Goal: Task Accomplishment & Management: Use online tool/utility

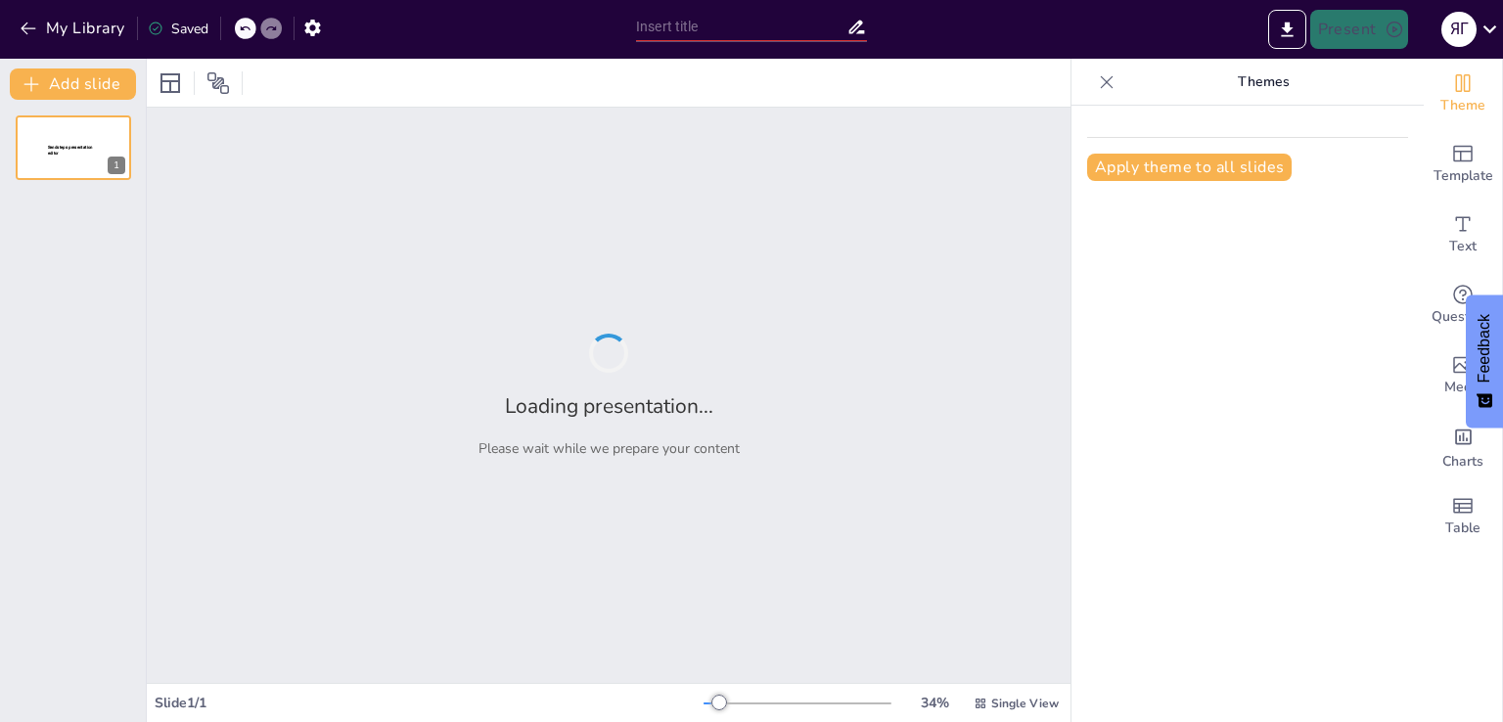
type input "Від фестивалів до цифрових подій: Трансформація івентів"
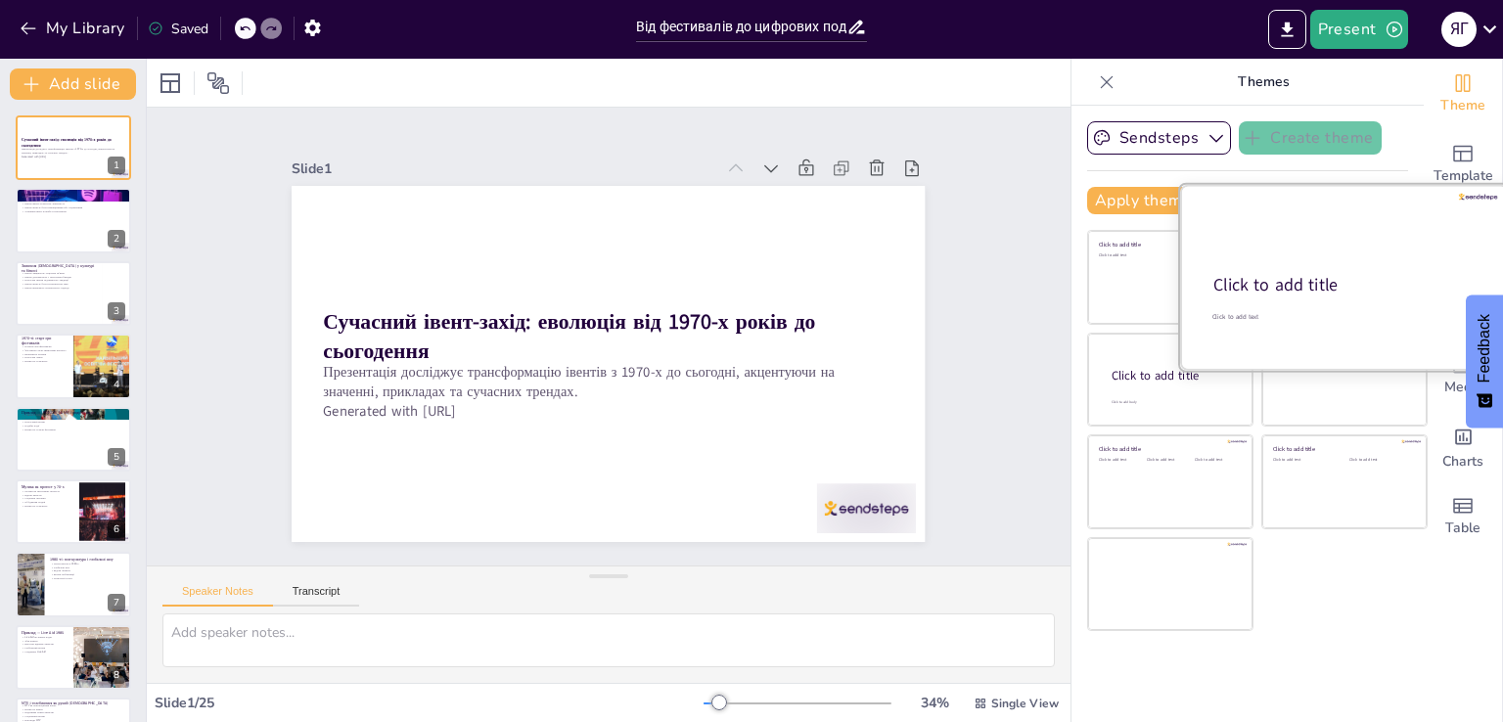
click at [1358, 295] on div "Click to add title" at bounding box center [1342, 285] width 259 height 23
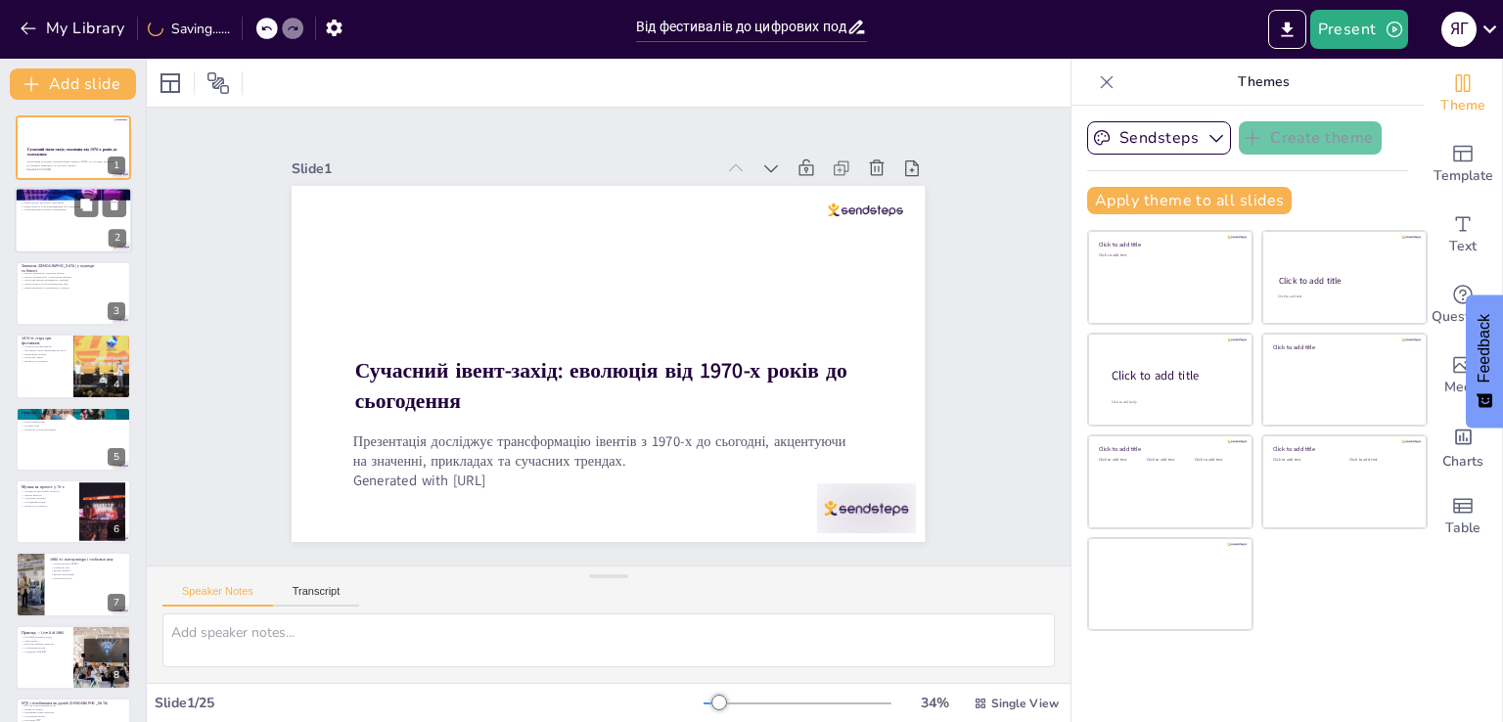
click at [33, 208] on p "Успішний івент потребує планування" at bounding box center [74, 210] width 106 height 4
type textarea "Lorem-ipsum dolo sita conse adipisc, elitseddo eiusmodtemp, incididun, utlabore…"
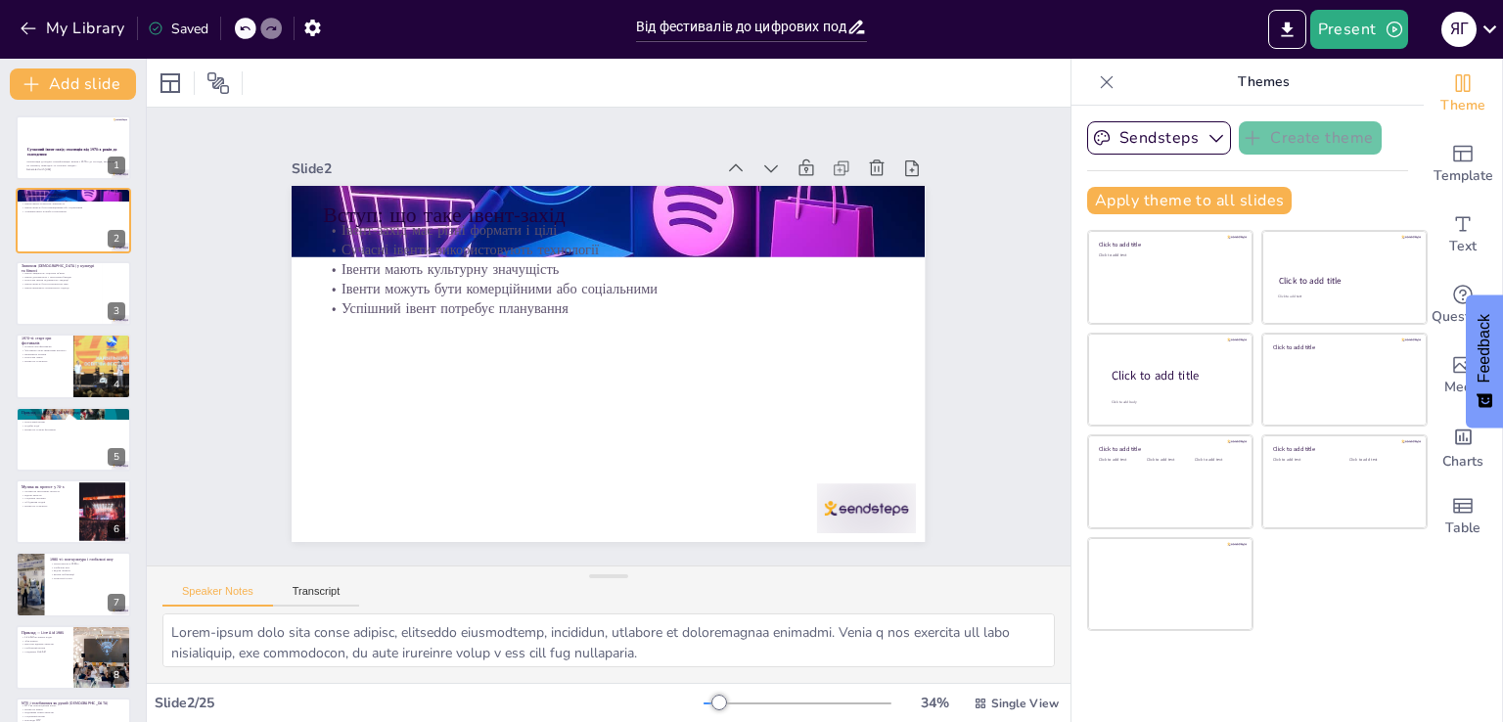
click at [317, 576] on div "Speaker Notes Transcript" at bounding box center [609, 590] width 924 height 47
click at [320, 586] on button "Transcript" at bounding box center [316, 596] width 87 height 22
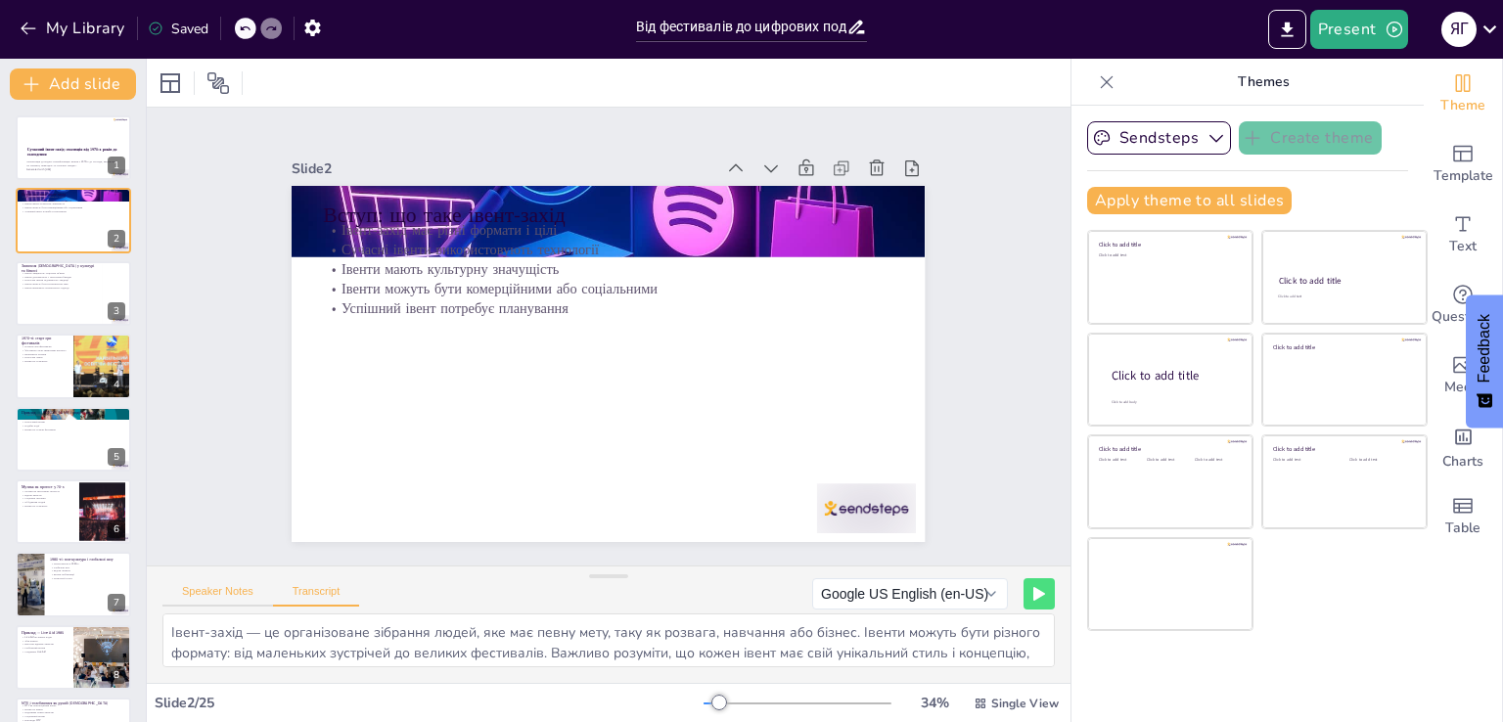
click at [239, 595] on button "Speaker Notes" at bounding box center [217, 596] width 111 height 22
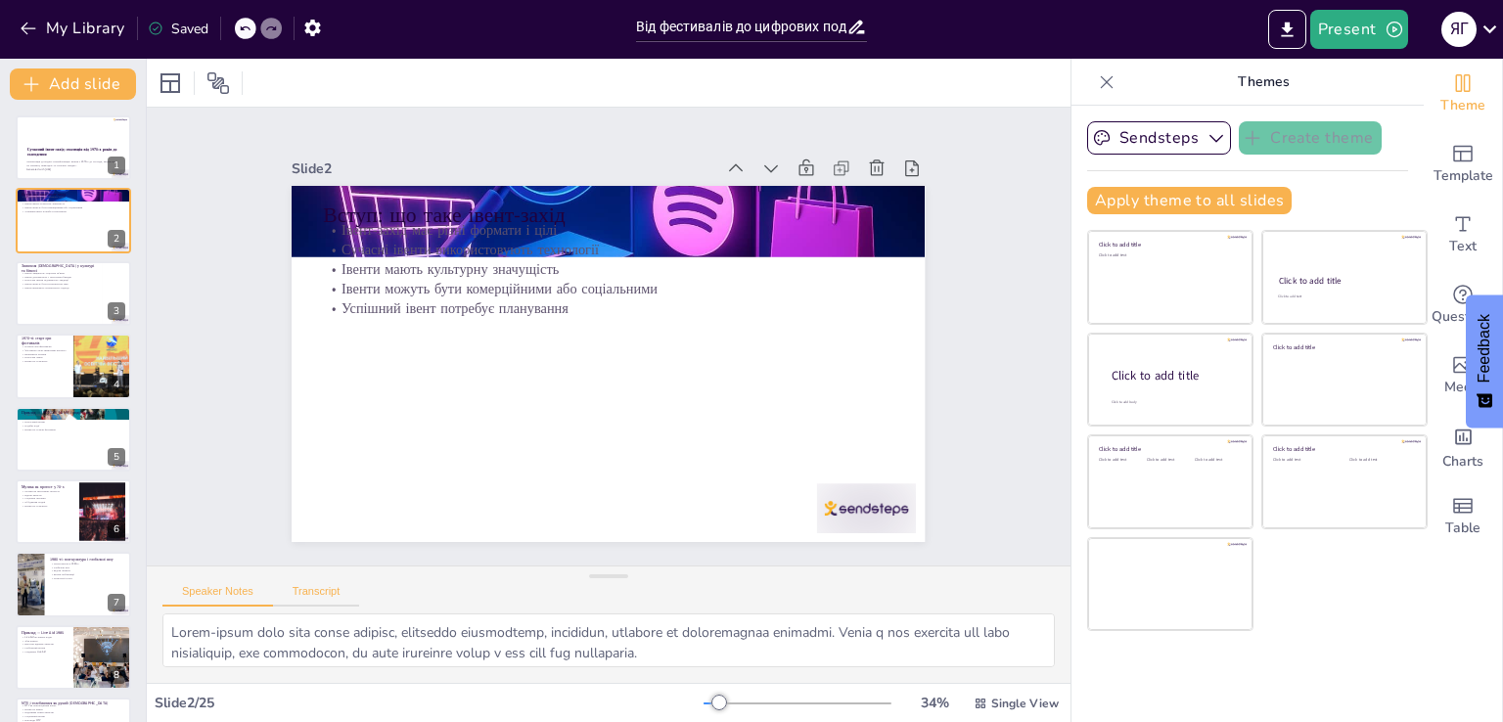
click at [301, 596] on button "Transcript" at bounding box center [316, 596] width 87 height 22
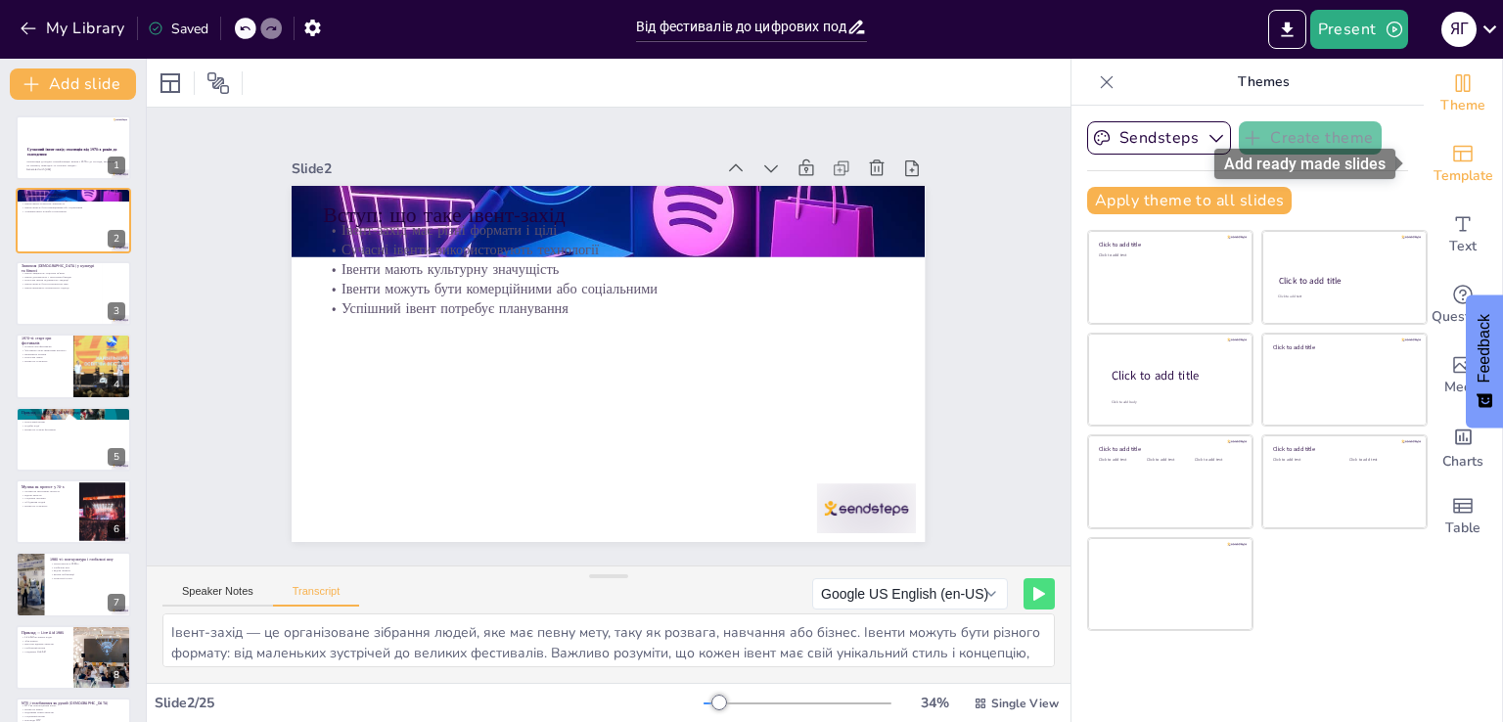
click at [1469, 165] on span "Template" at bounding box center [1464, 176] width 60 height 22
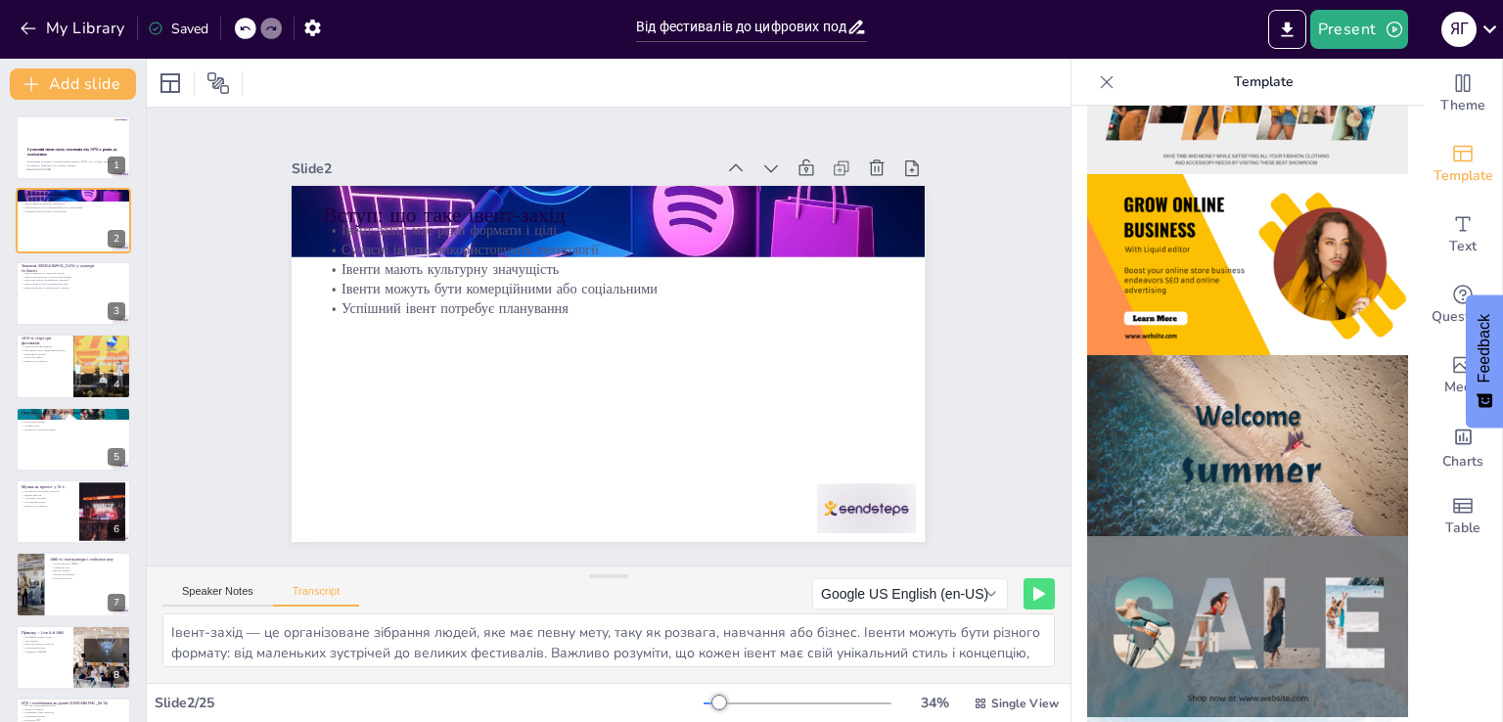
scroll to position [881, 0]
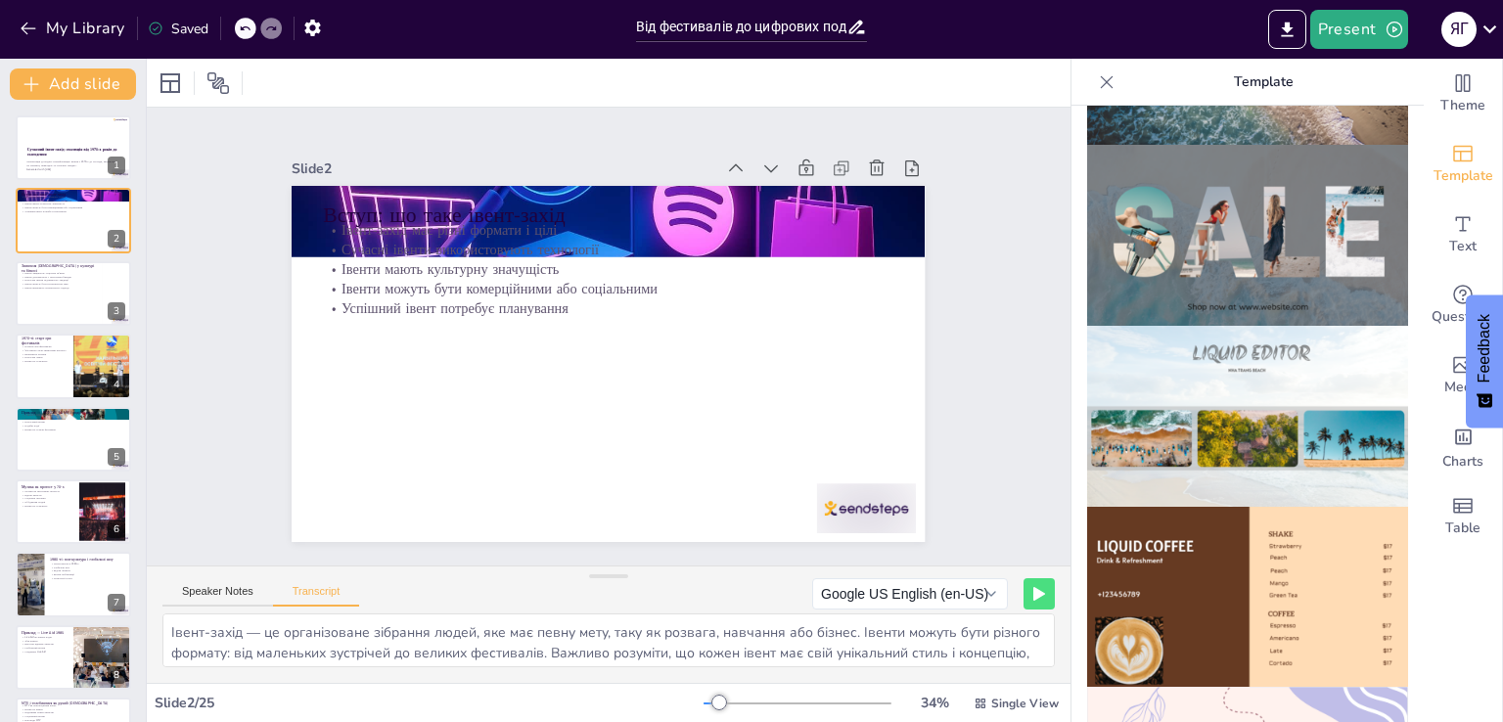
click at [1249, 550] on img at bounding box center [1247, 597] width 321 height 181
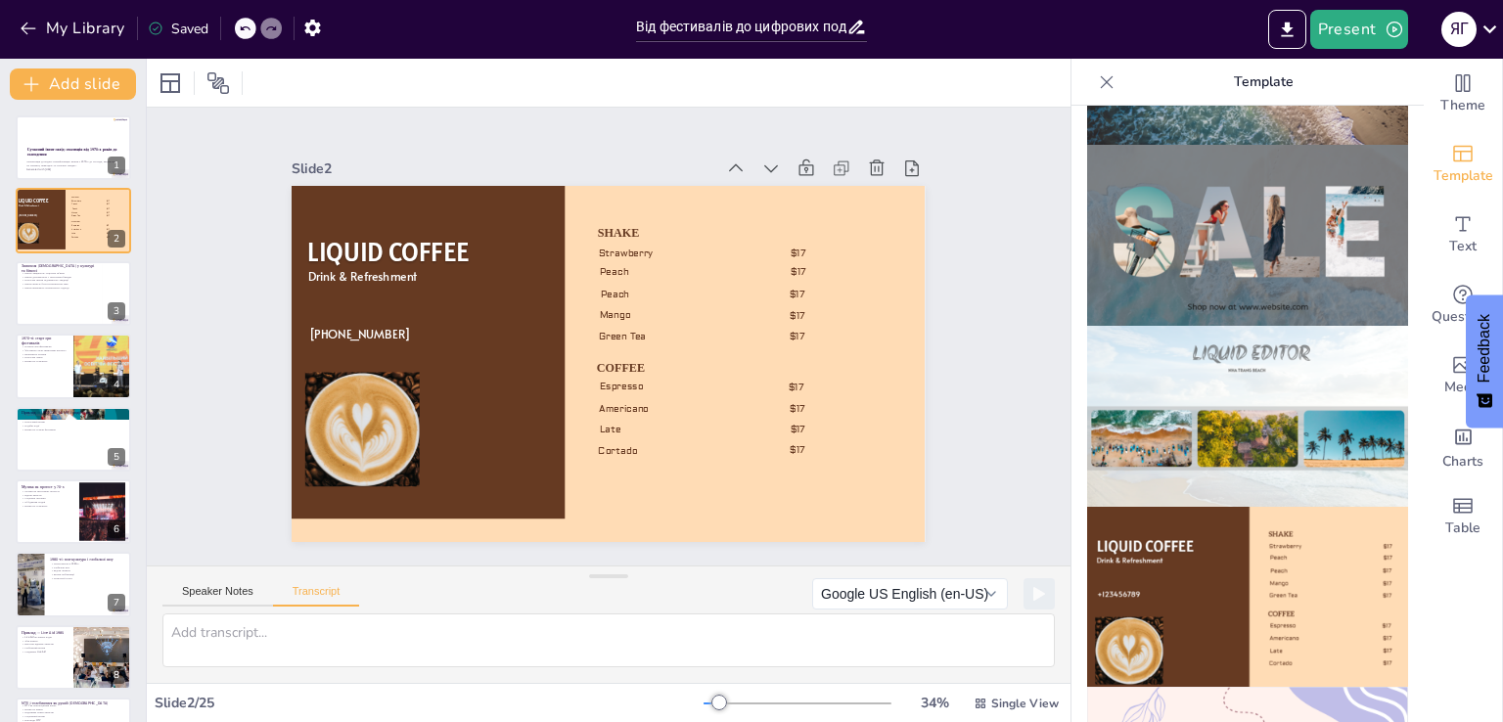
click at [241, 23] on icon at bounding box center [245, 29] width 12 height 12
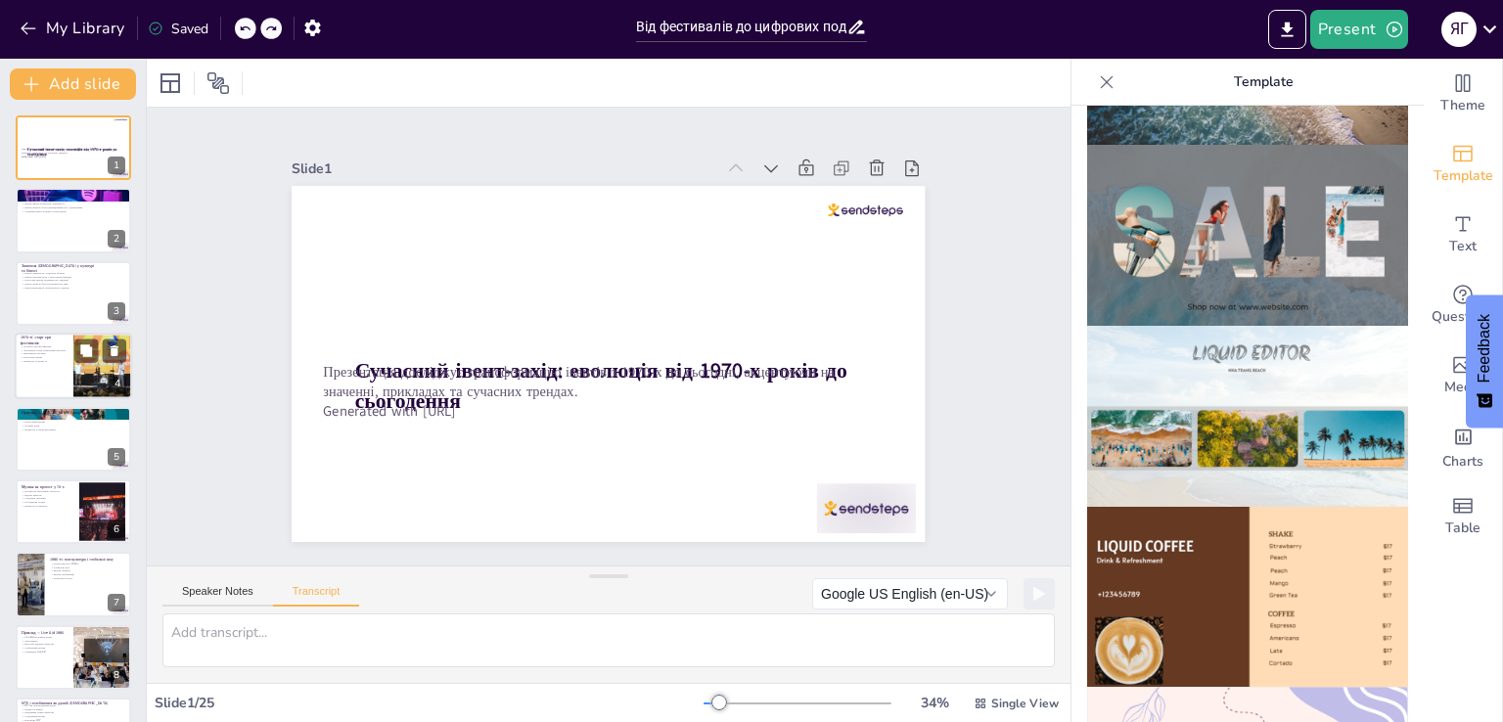
click at [40, 353] on p "Важливість музики" at bounding box center [44, 354] width 47 height 4
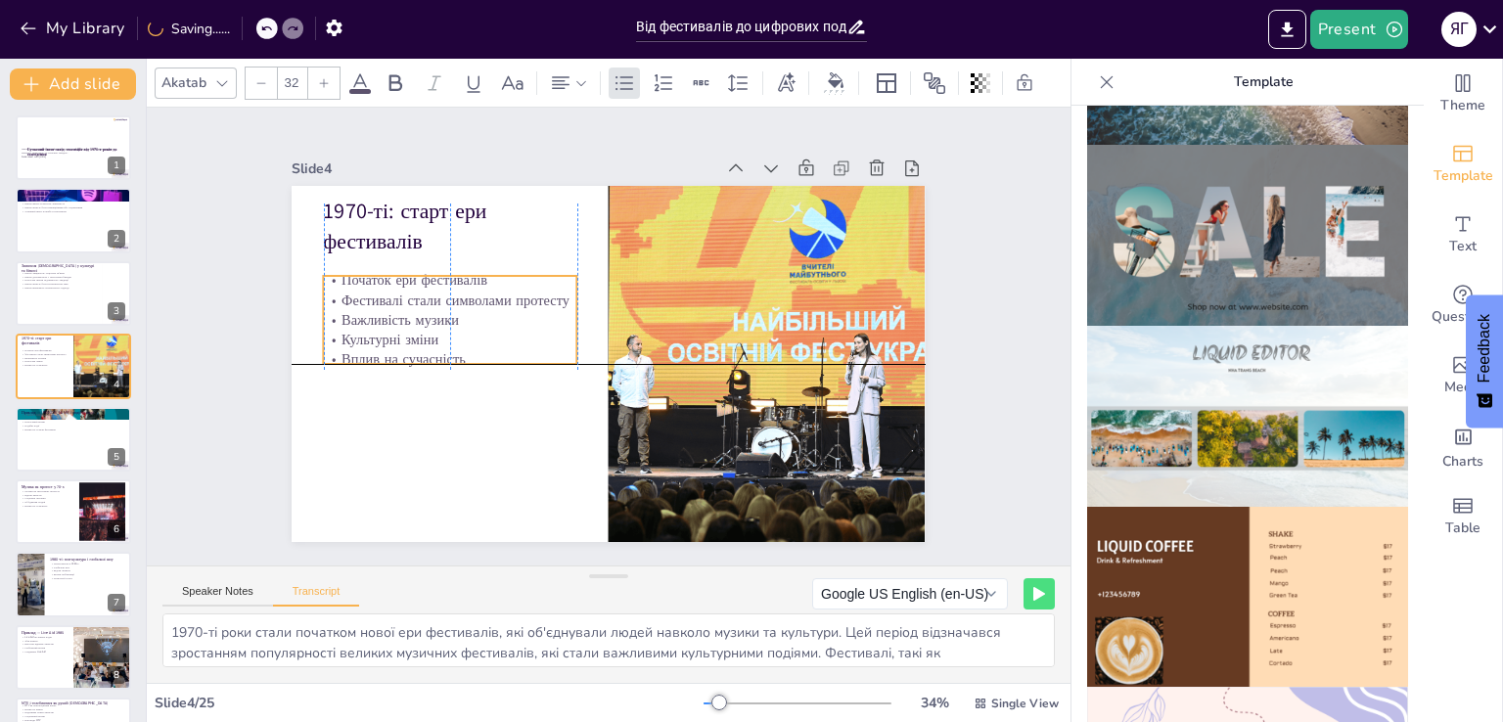
drag, startPoint x: 371, startPoint y: 287, endPoint x: 372, endPoint y: 314, distance: 27.4
click at [637, 346] on p "Важливість музики" at bounding box center [764, 369] width 254 height 46
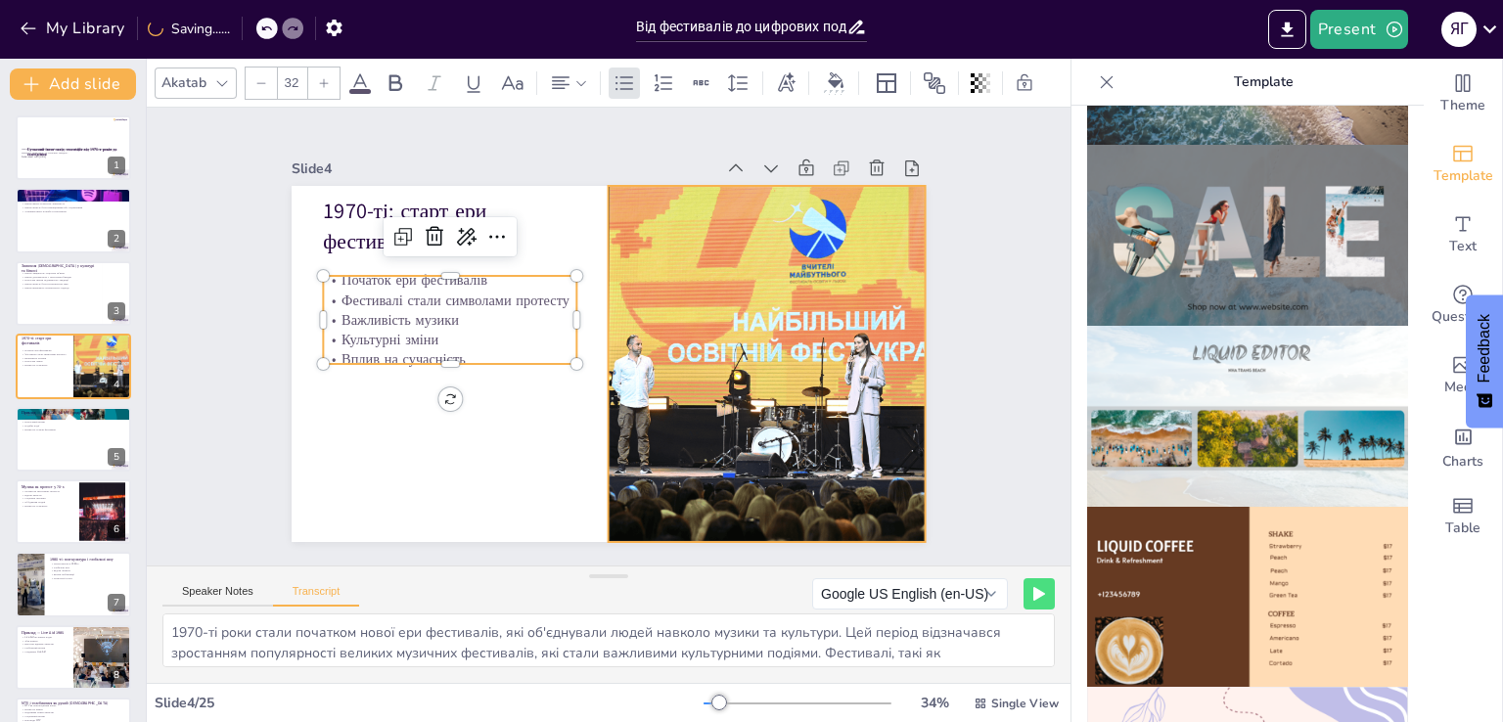
click at [857, 335] on div at bounding box center [569, 181] width 576 height 708
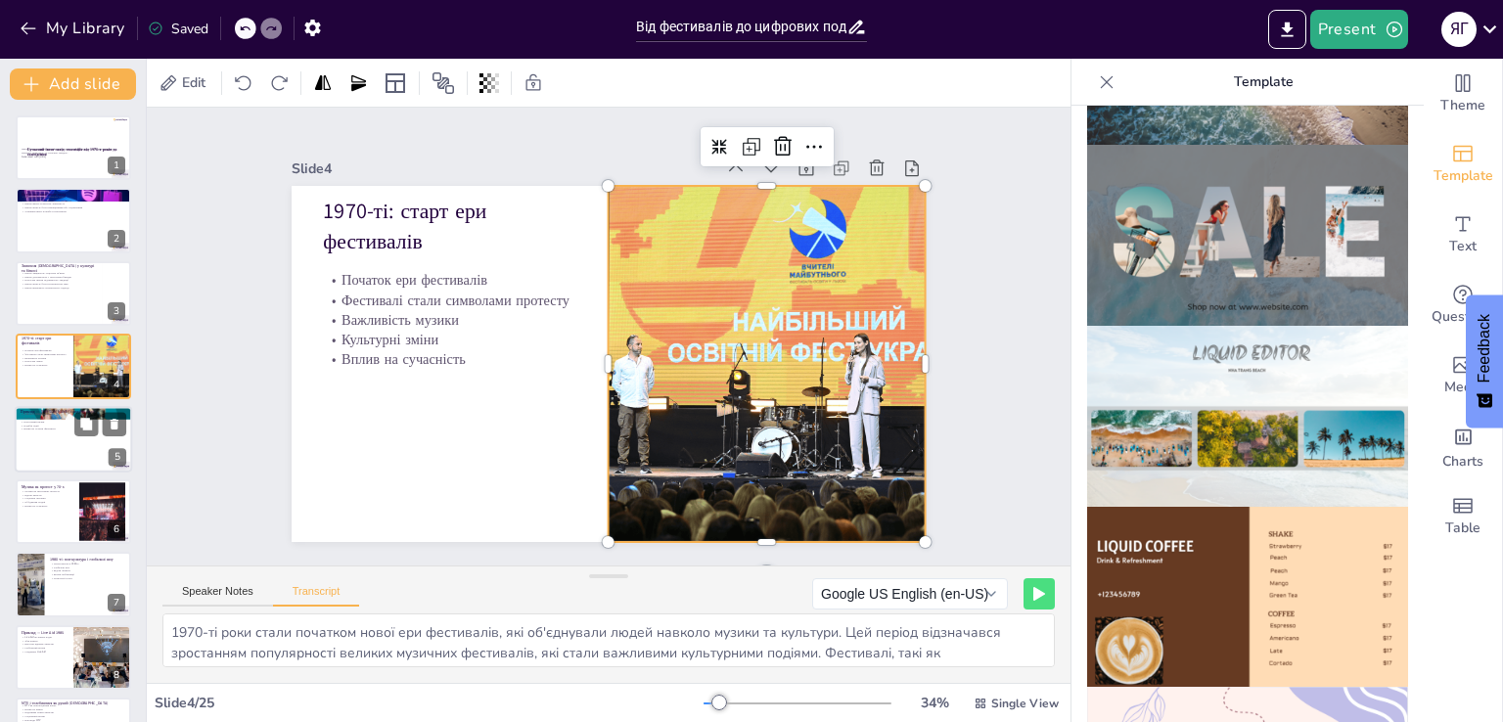
click at [30, 447] on div at bounding box center [73, 439] width 117 height 67
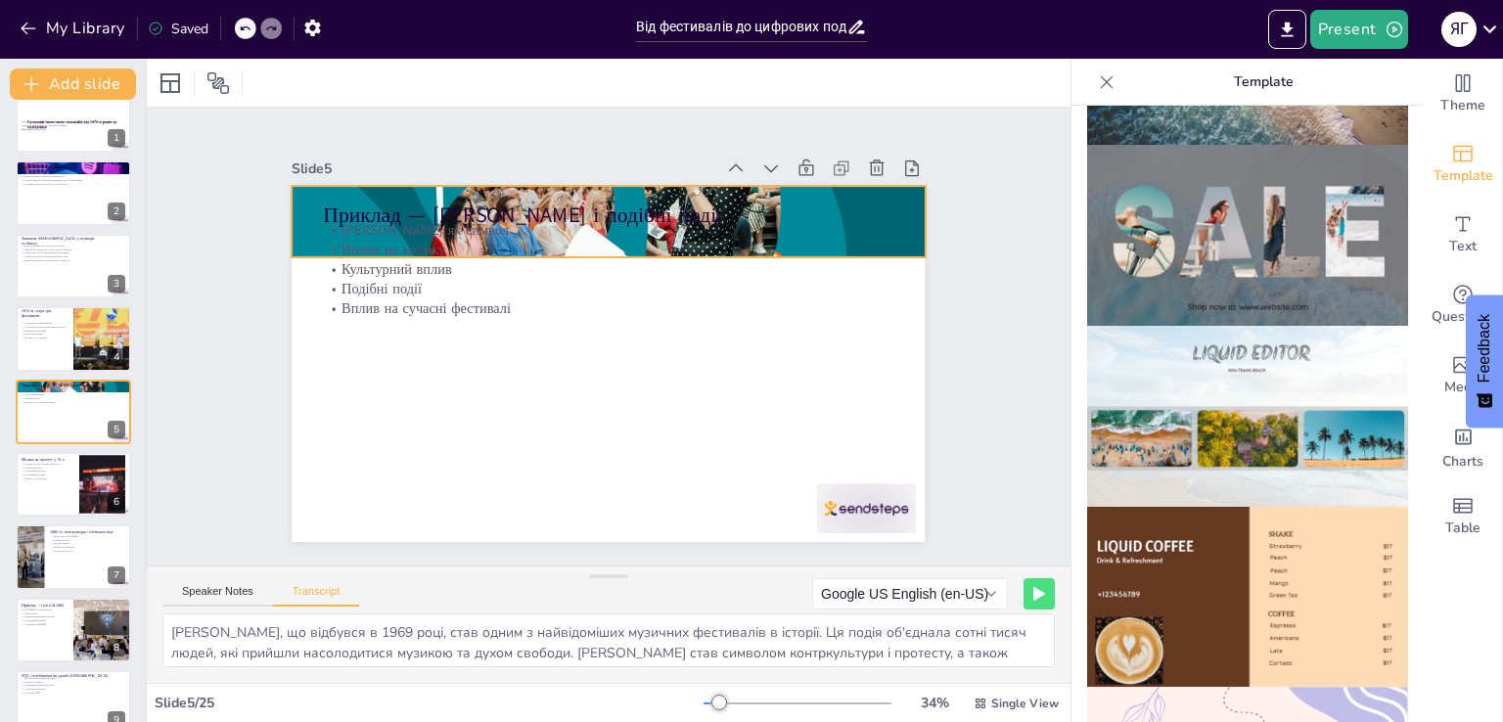
click at [894, 204] on div at bounding box center [718, 300] width 525 height 709
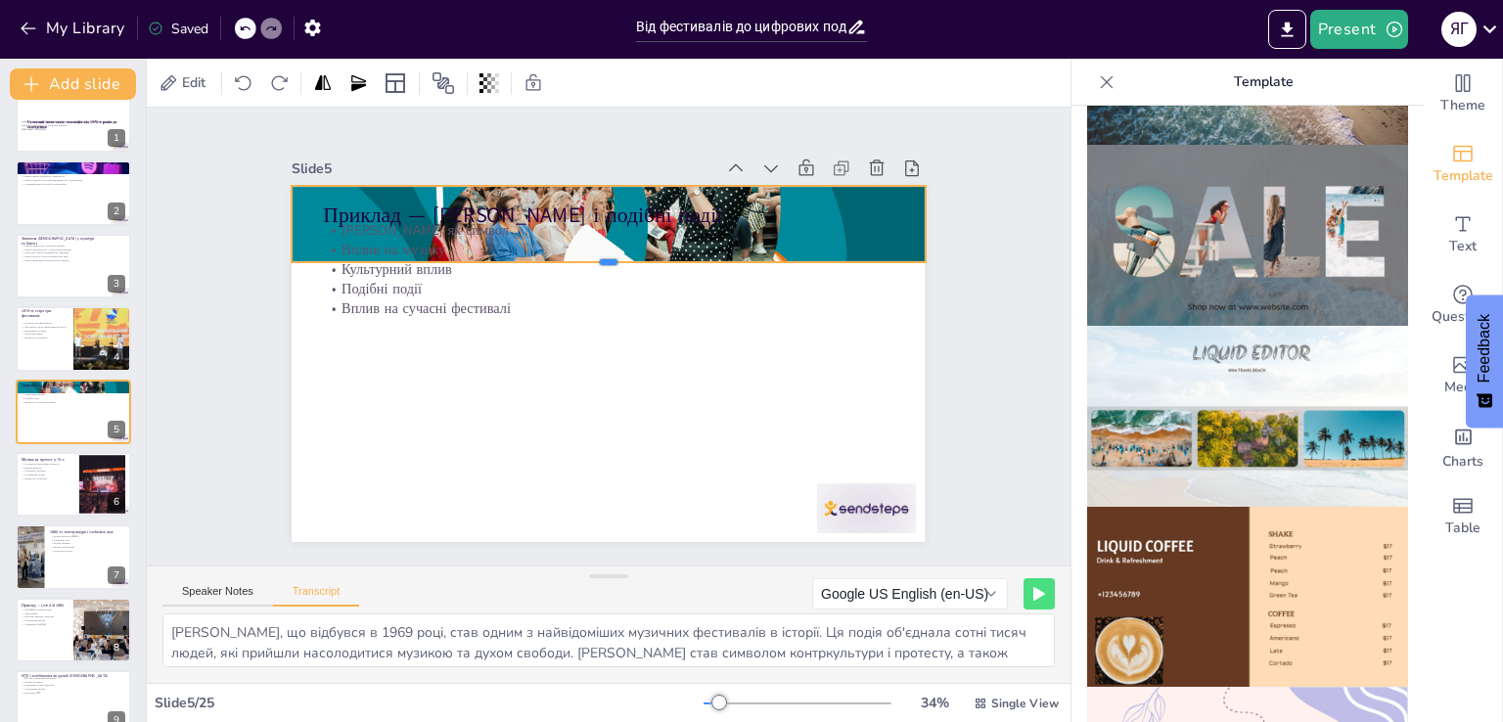
drag, startPoint x: 590, startPoint y: 251, endPoint x: 461, endPoint y: 370, distance: 175.9
click at [589, 255] on div at bounding box center [629, 273] width 607 height 210
click at [46, 557] on div at bounding box center [73, 558] width 117 height 67
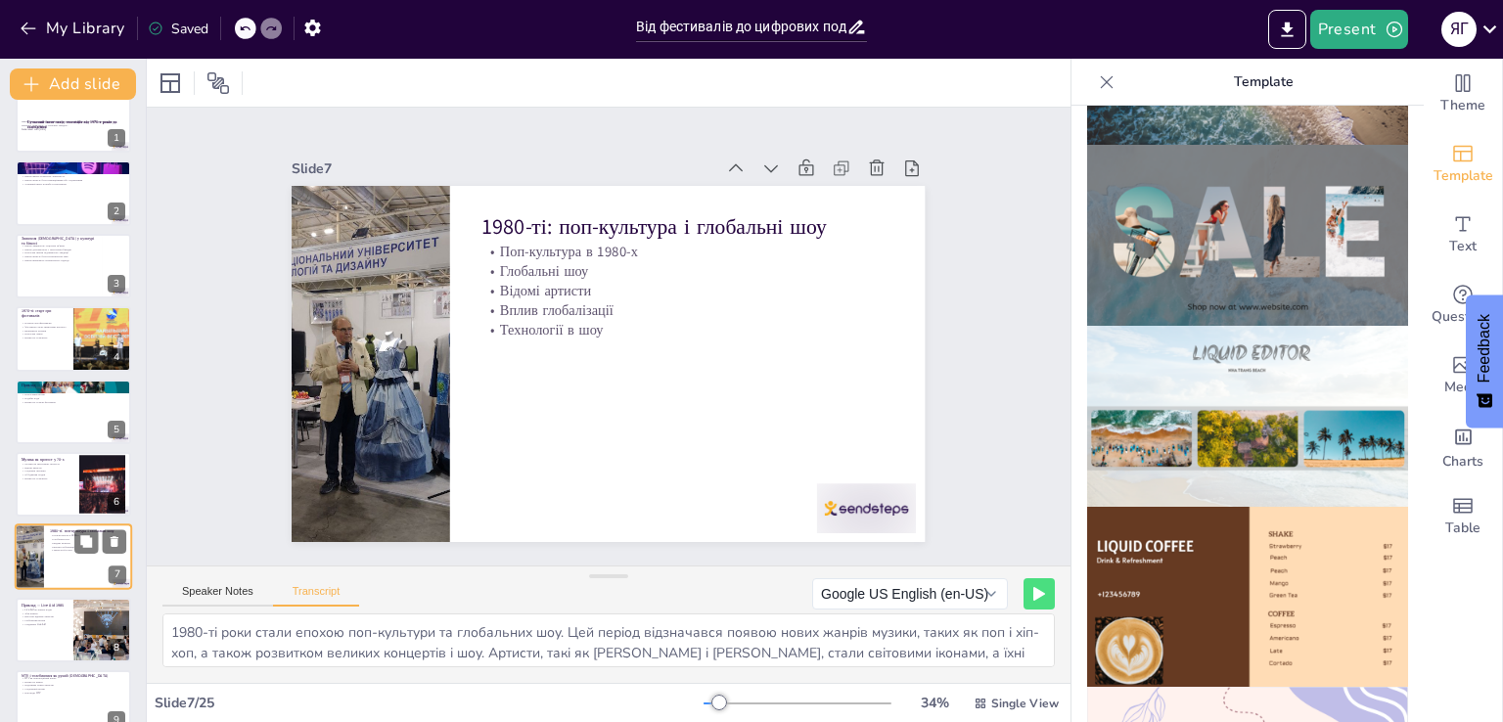
scroll to position [173, 0]
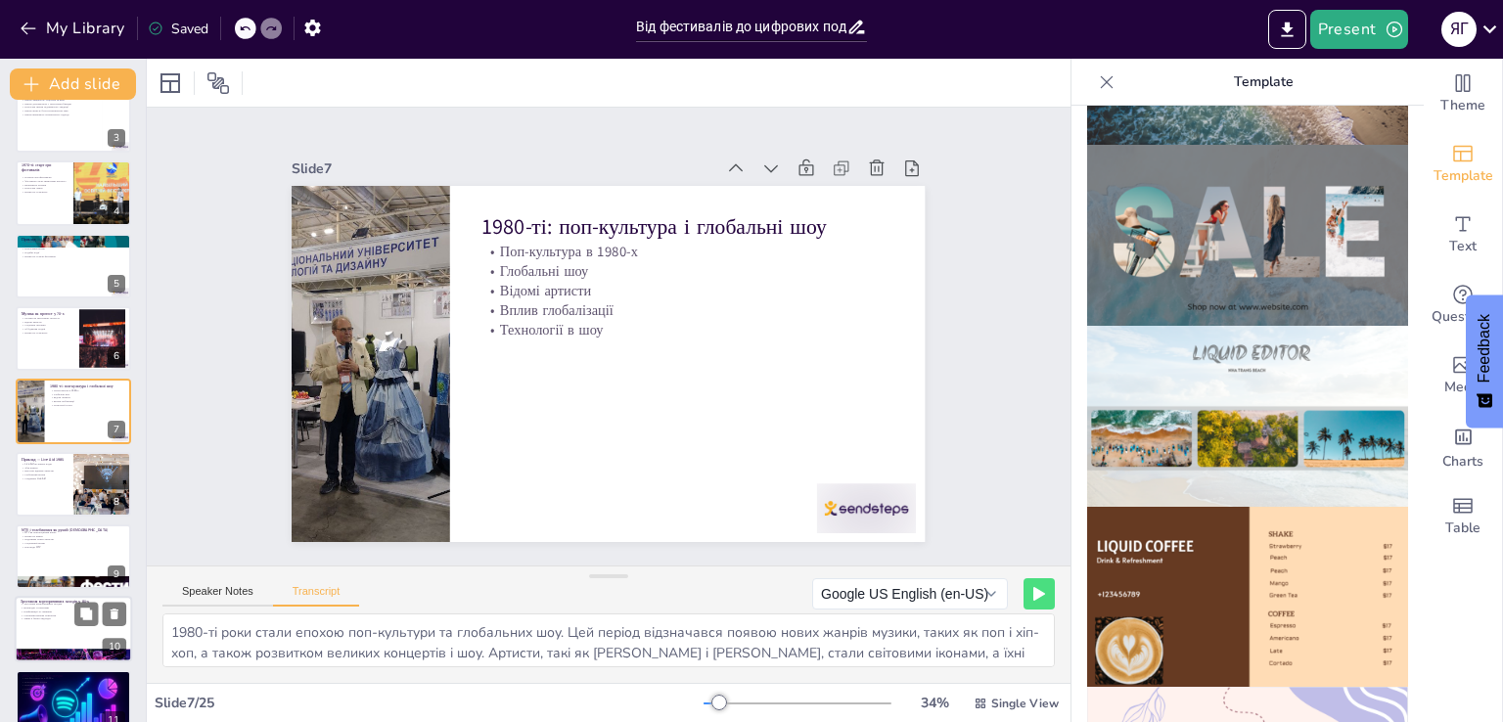
click at [65, 626] on div at bounding box center [73, 630] width 117 height 67
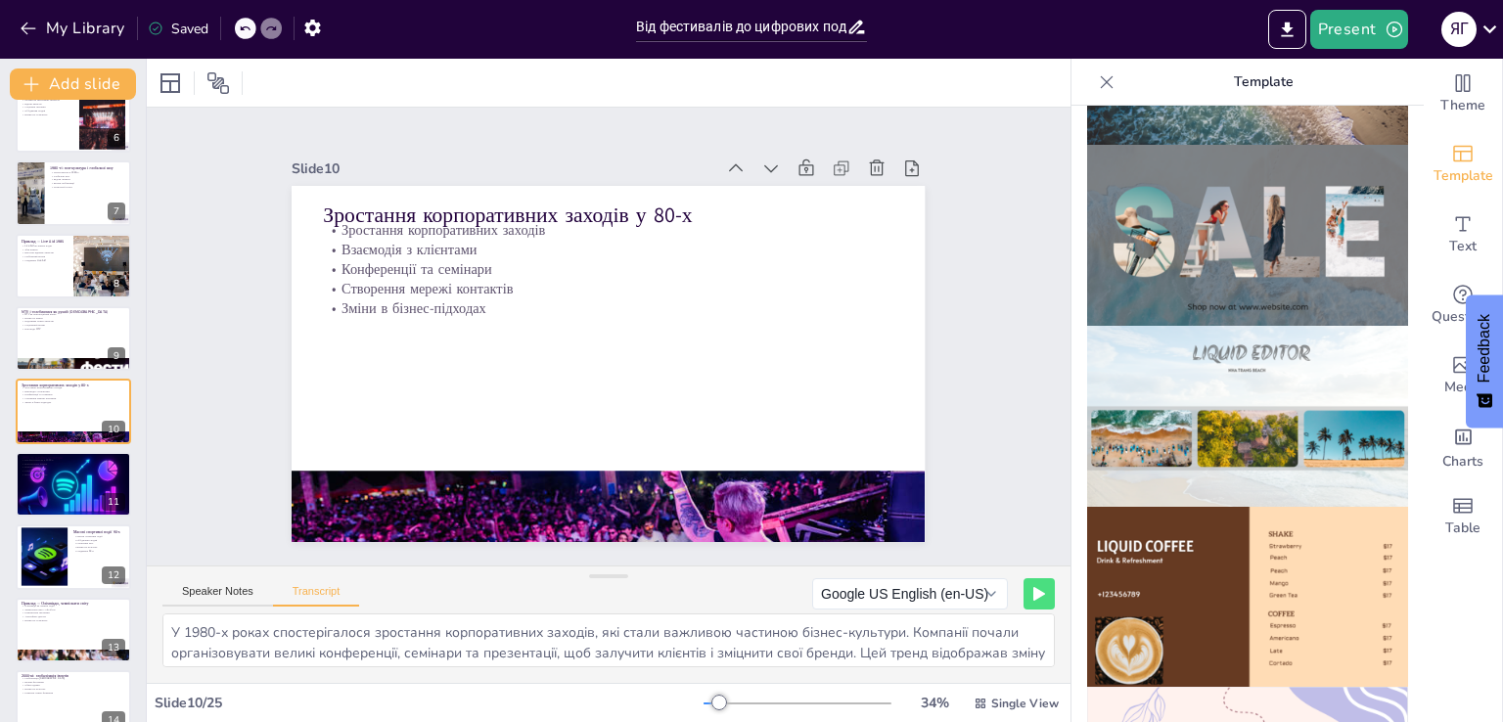
scroll to position [587, 0]
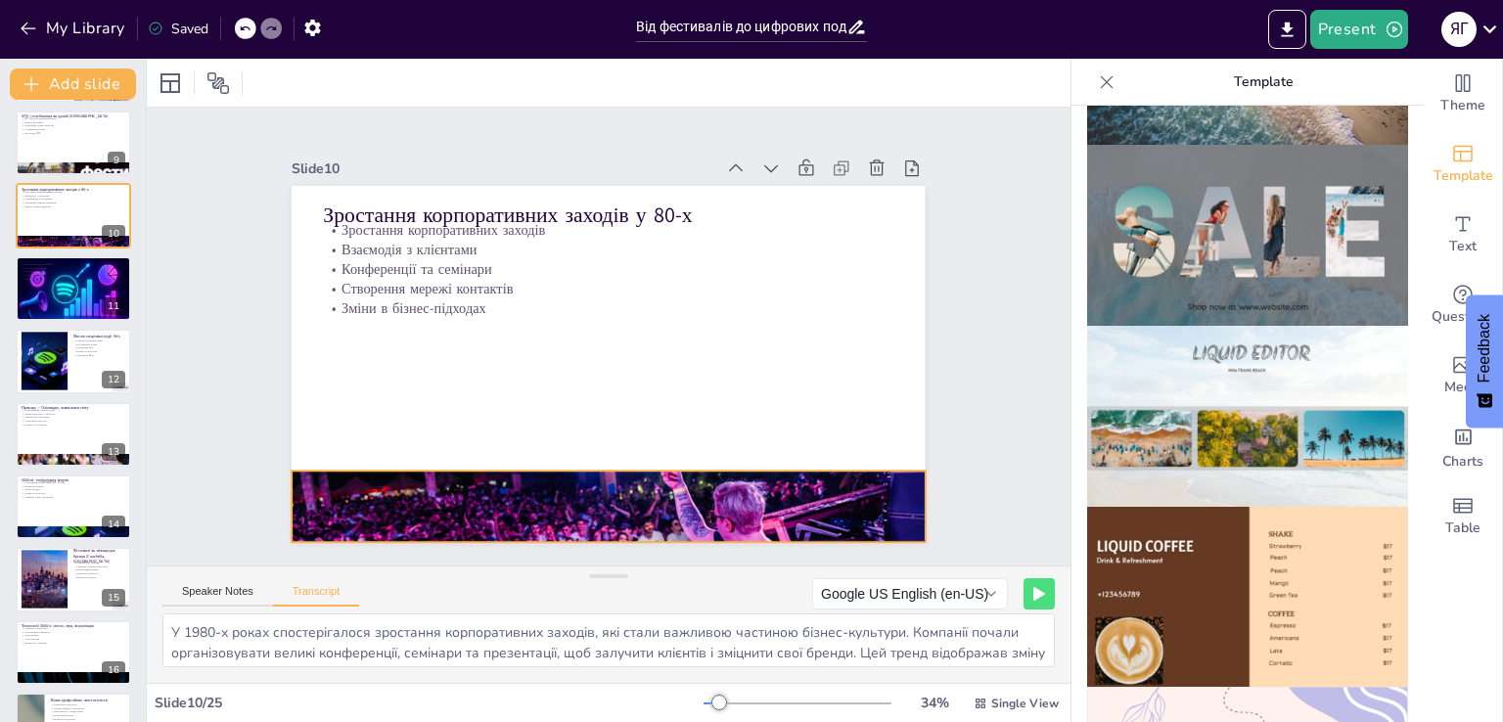
click at [667, 494] on div at bounding box center [608, 507] width 633 height 427
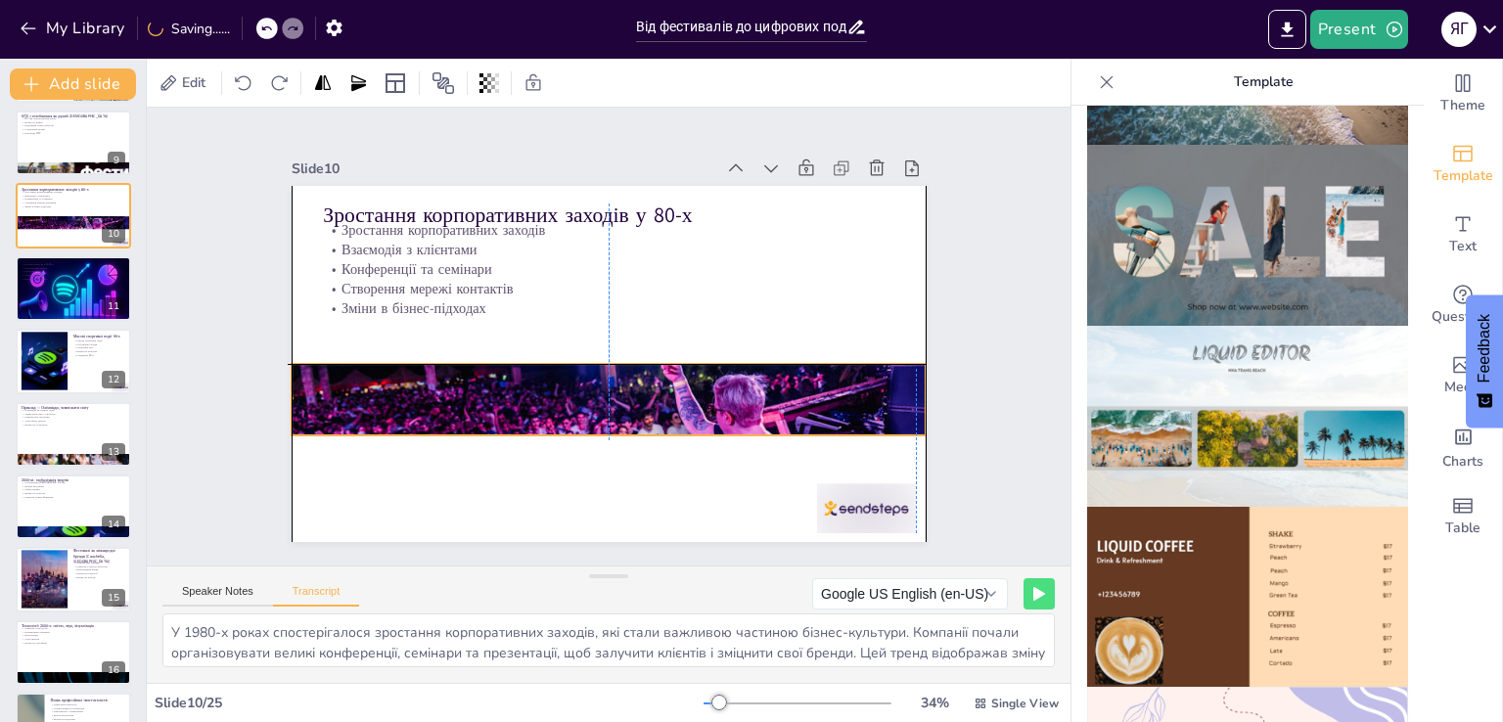
drag, startPoint x: 664, startPoint y: 484, endPoint x: 661, endPoint y: 383, distance: 101.8
click at [661, 383] on div at bounding box center [547, 350] width 549 height 708
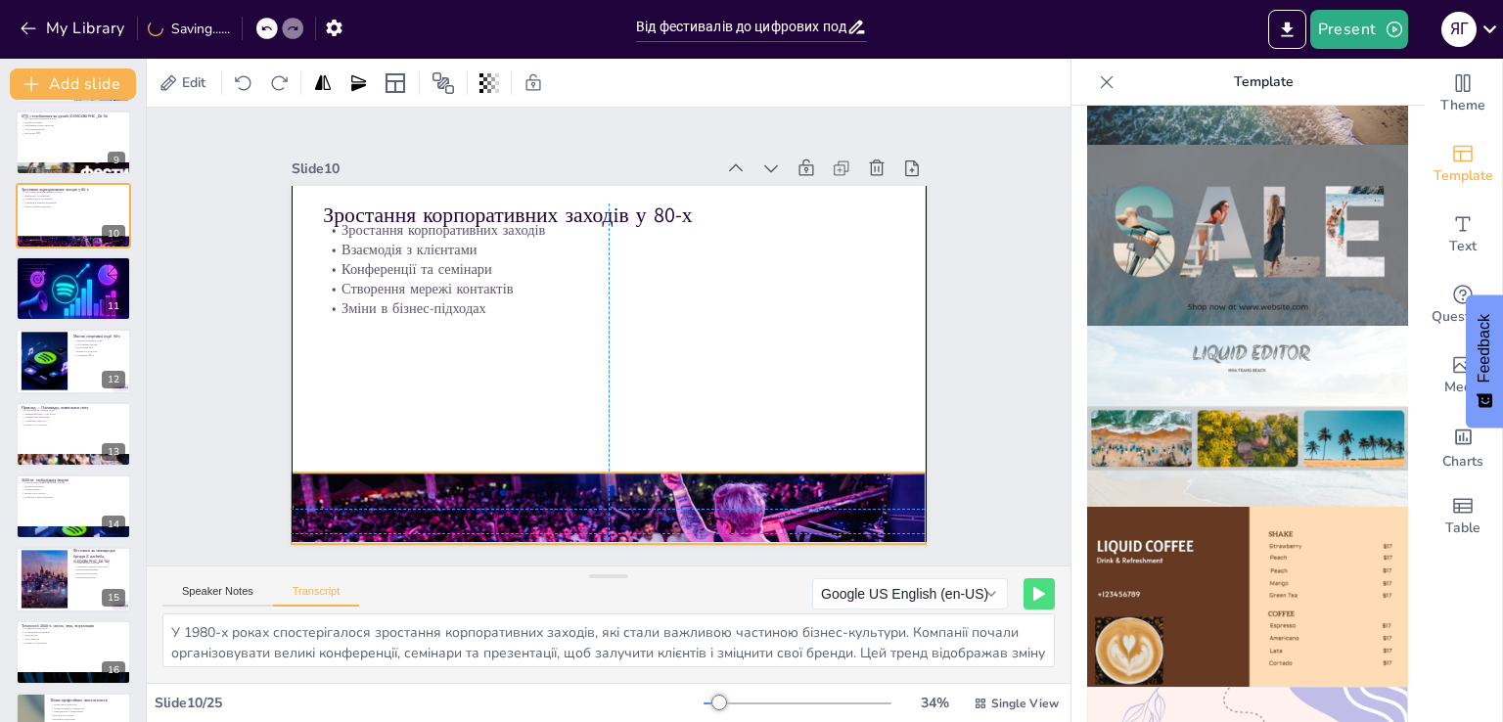
drag, startPoint x: 592, startPoint y: 427, endPoint x: 591, endPoint y: 531, distance: 104.7
click at [591, 531] on div at bounding box center [469, 235] width 717 height 763
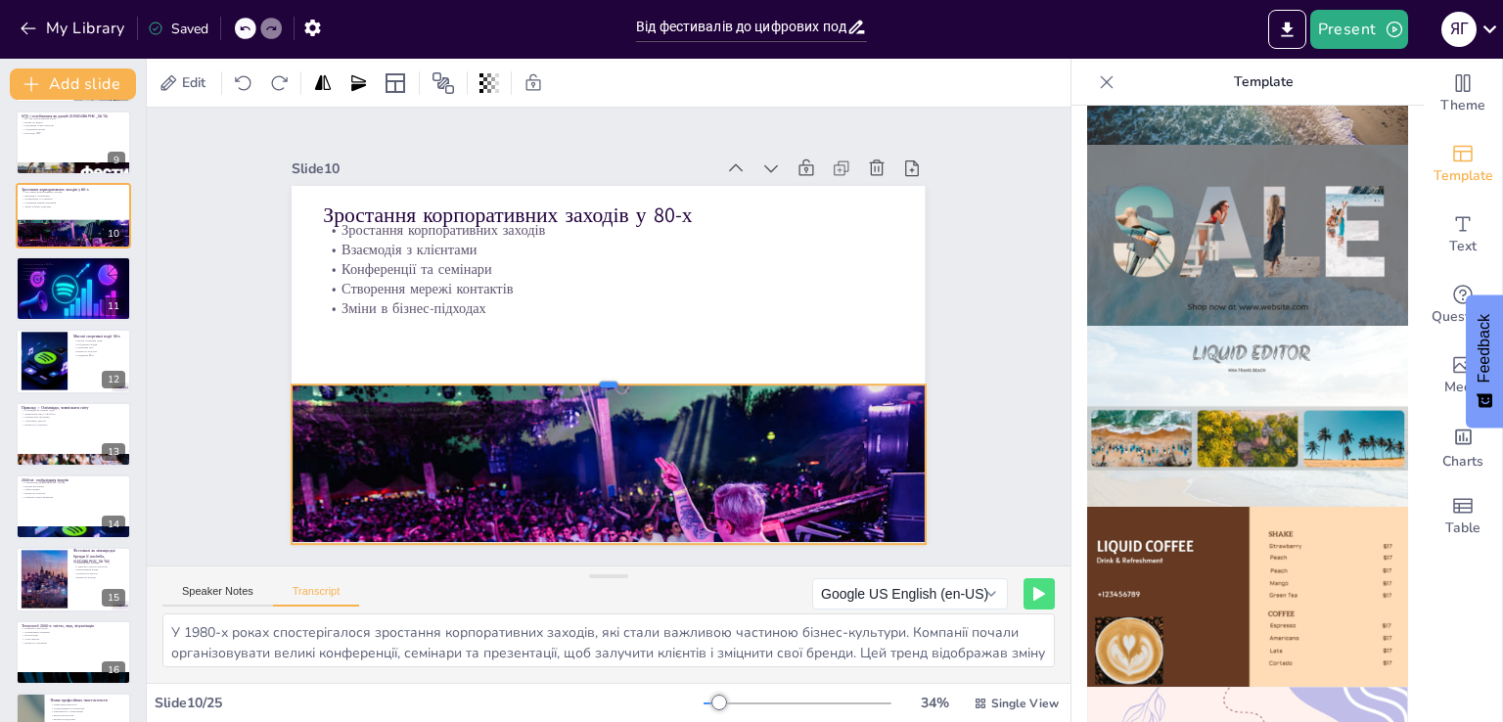
drag, startPoint x: 597, startPoint y: 461, endPoint x: 615, endPoint y: 373, distance: 89.8
click at [615, 373] on div at bounding box center [569, 328] width 147 height 622
click at [199, 79] on span "Edit" at bounding box center [193, 82] width 31 height 19
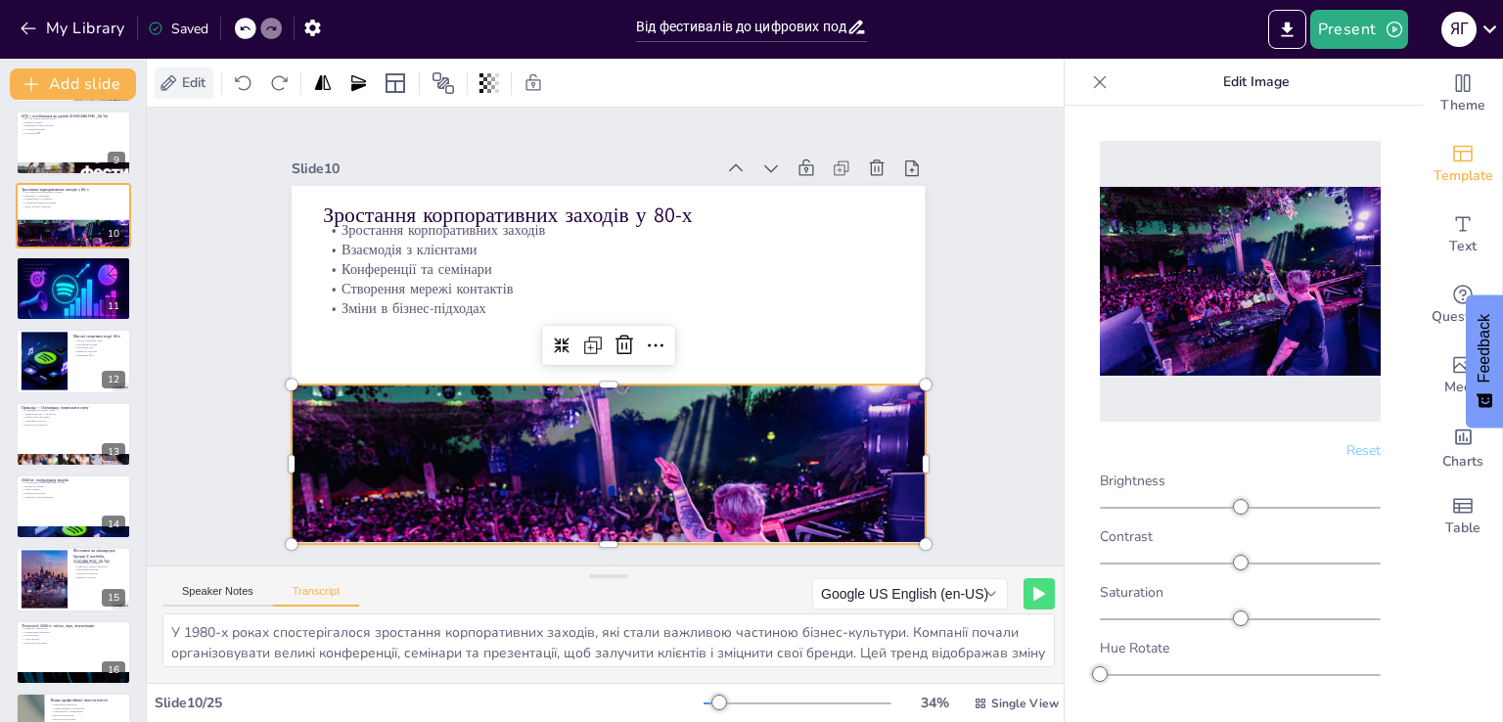
click at [194, 84] on span "Edit" at bounding box center [193, 82] width 31 height 19
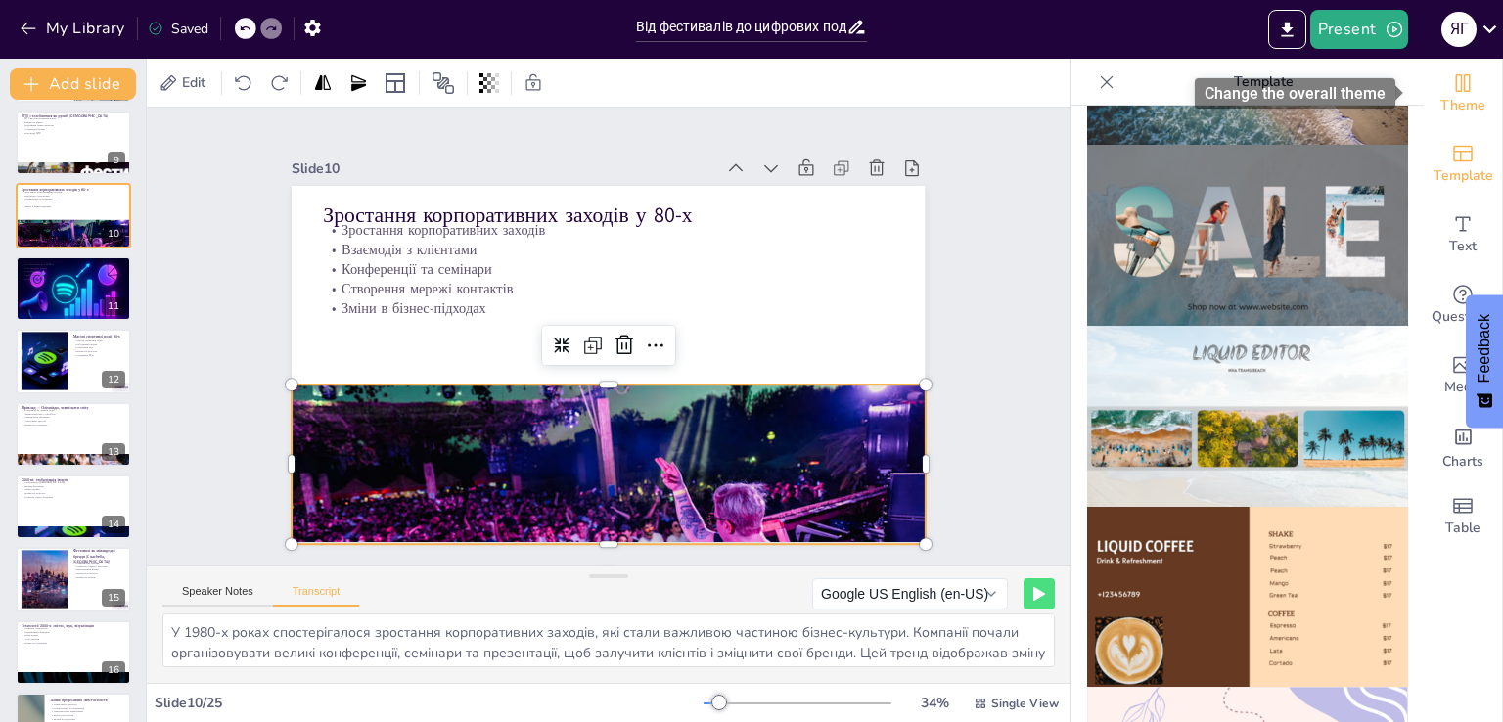
click at [1456, 91] on icon "Change the overall theme" at bounding box center [1462, 82] width 23 height 23
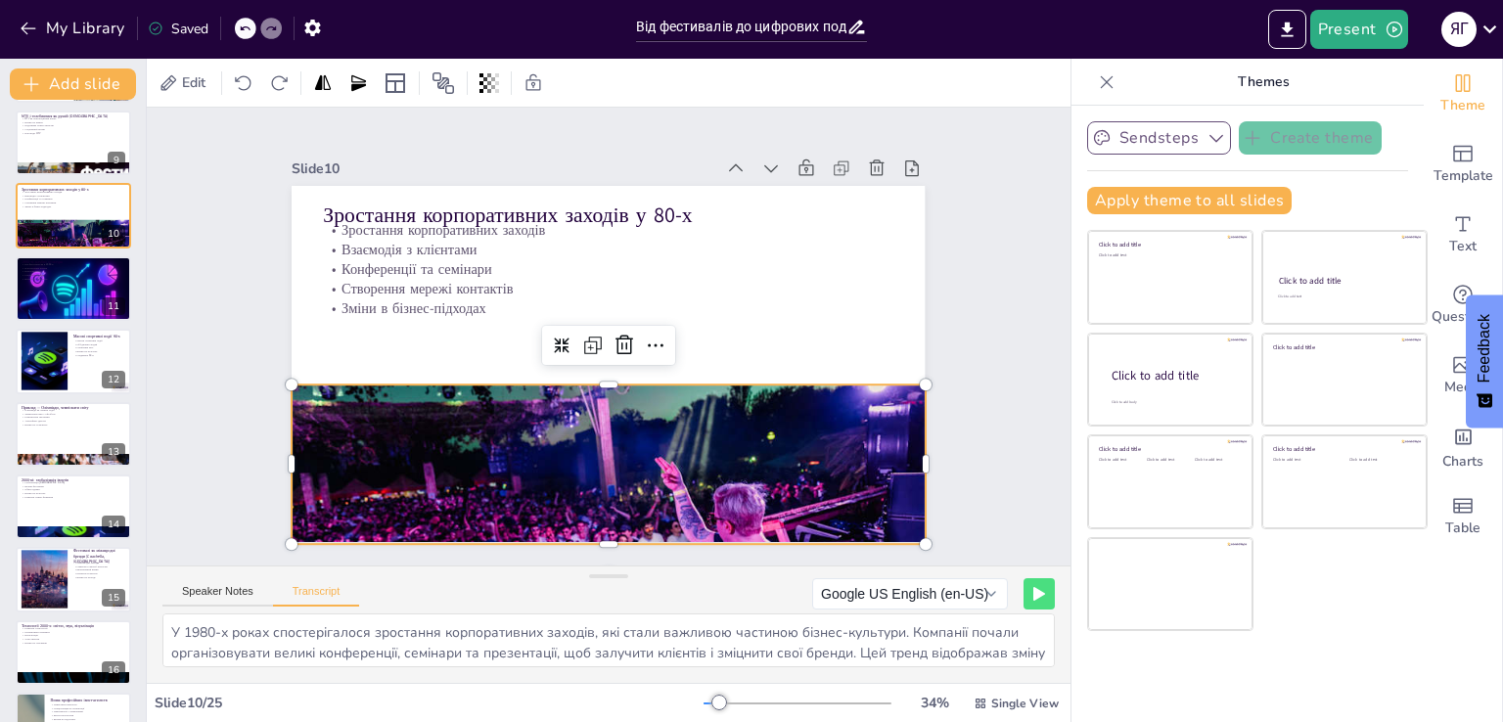
click at [1207, 135] on icon "button" at bounding box center [1217, 138] width 20 height 20
click at [1207, 139] on icon "button" at bounding box center [1217, 138] width 20 height 20
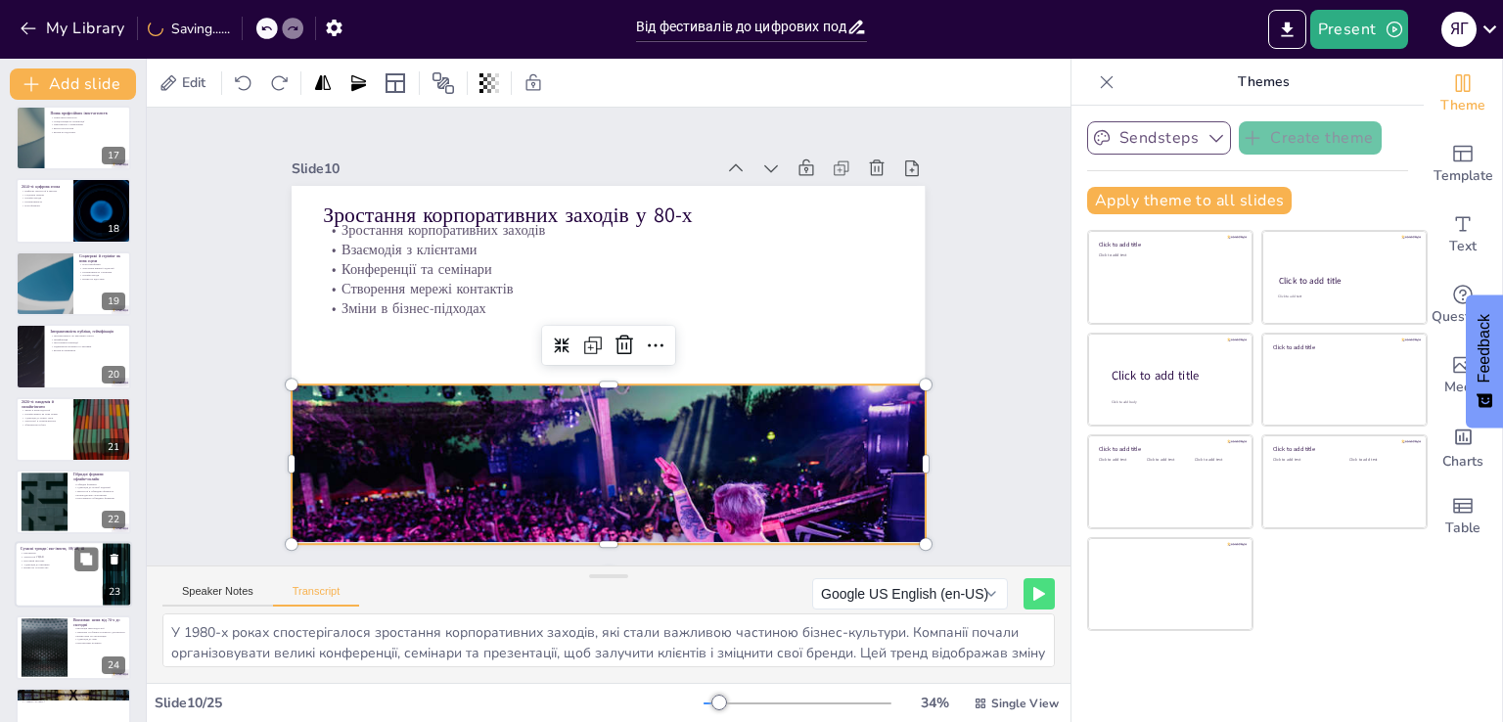
scroll to position [1220, 0]
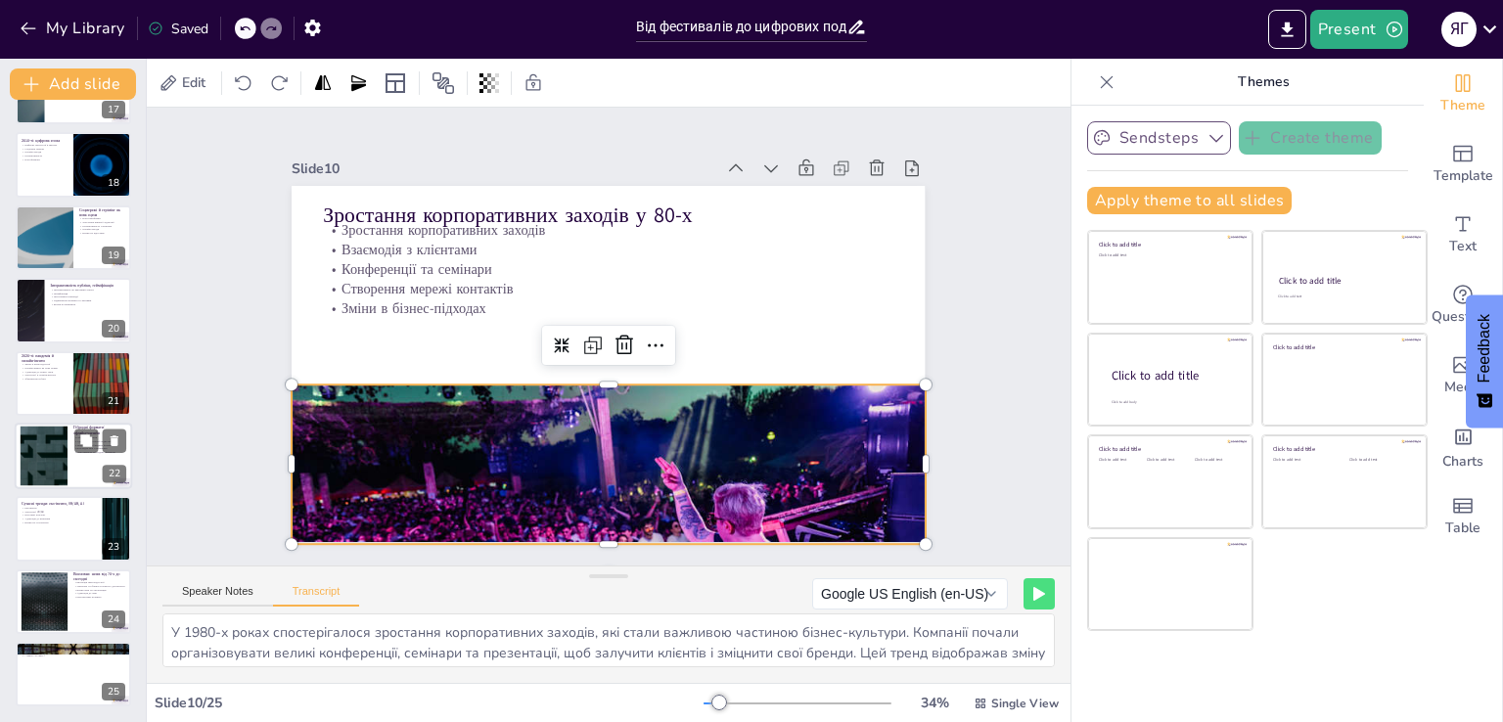
click at [54, 439] on div at bounding box center [44, 457] width 106 height 60
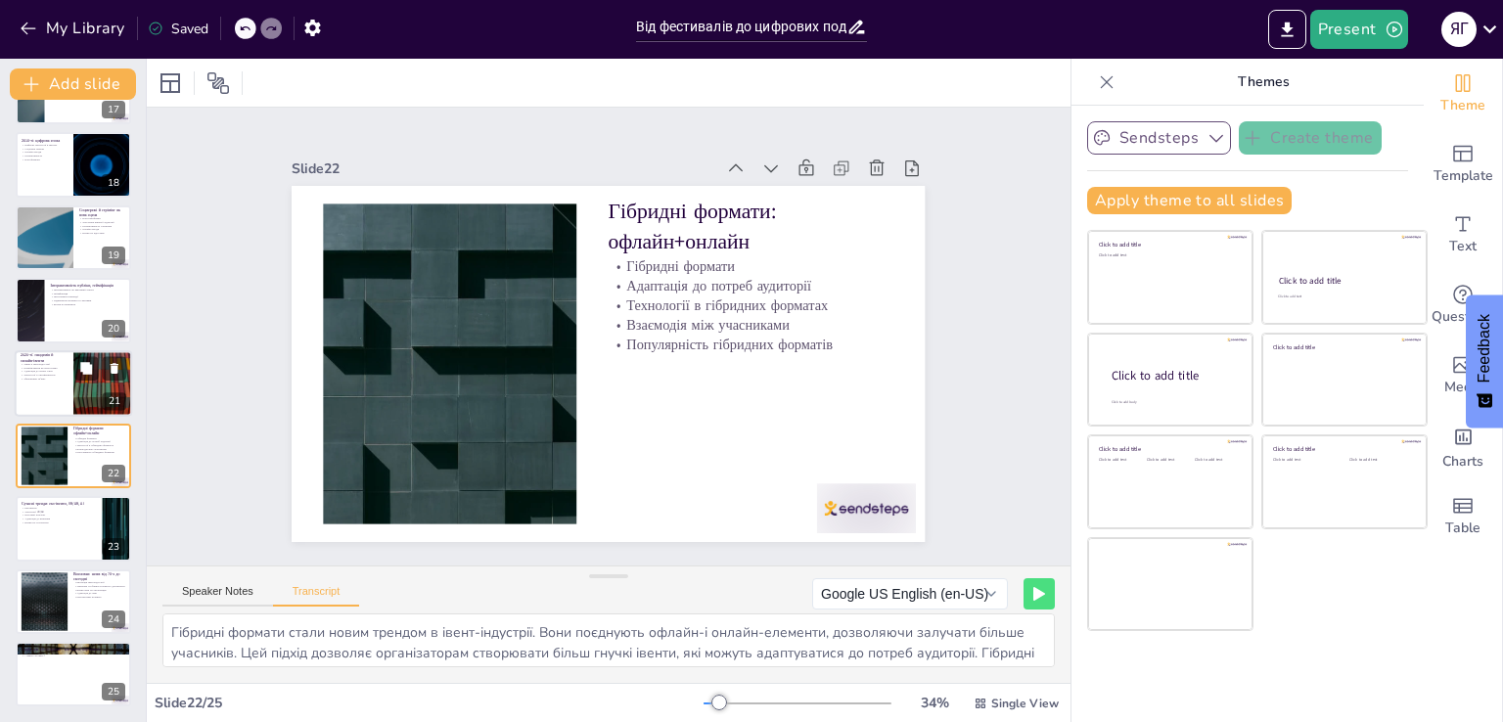
click at [30, 385] on div at bounding box center [73, 383] width 117 height 67
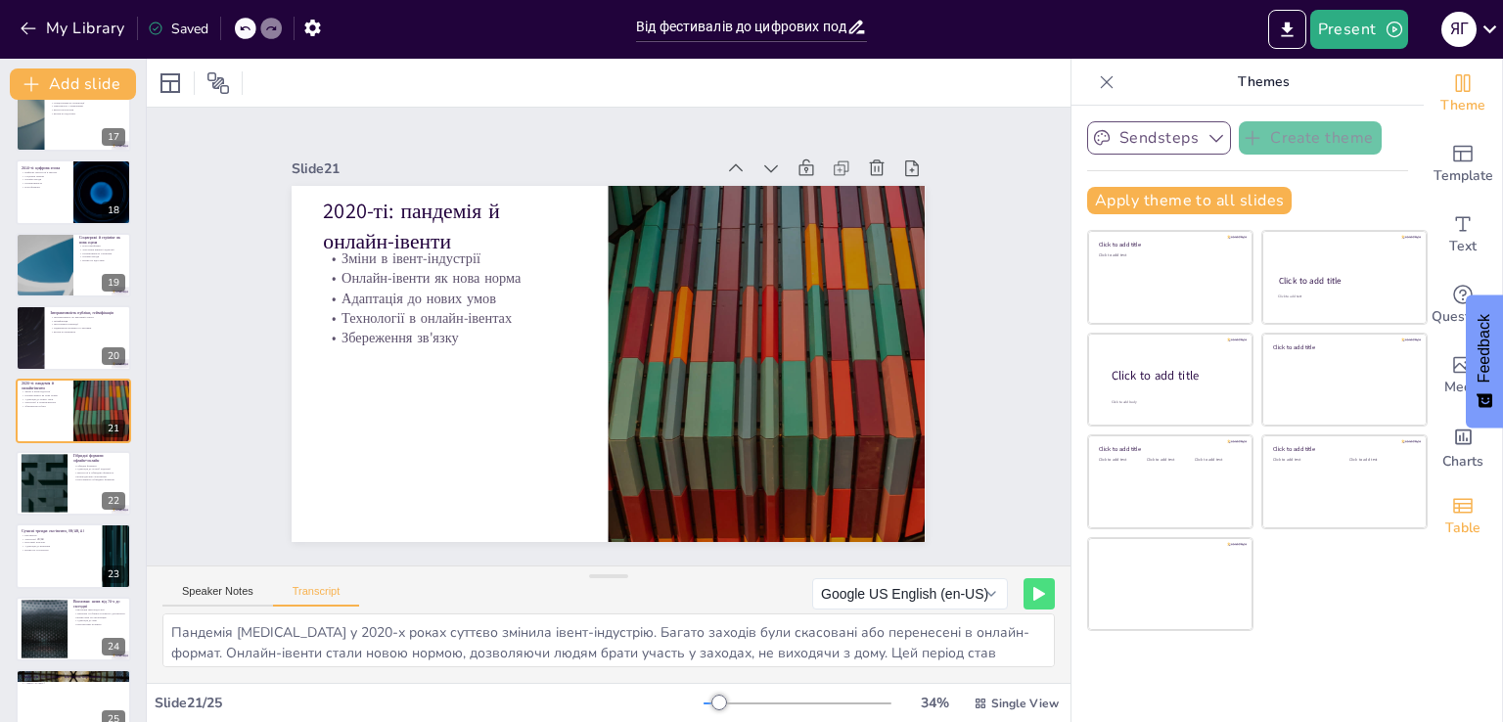
click at [1451, 506] on icon "Add a table" at bounding box center [1462, 505] width 23 height 23
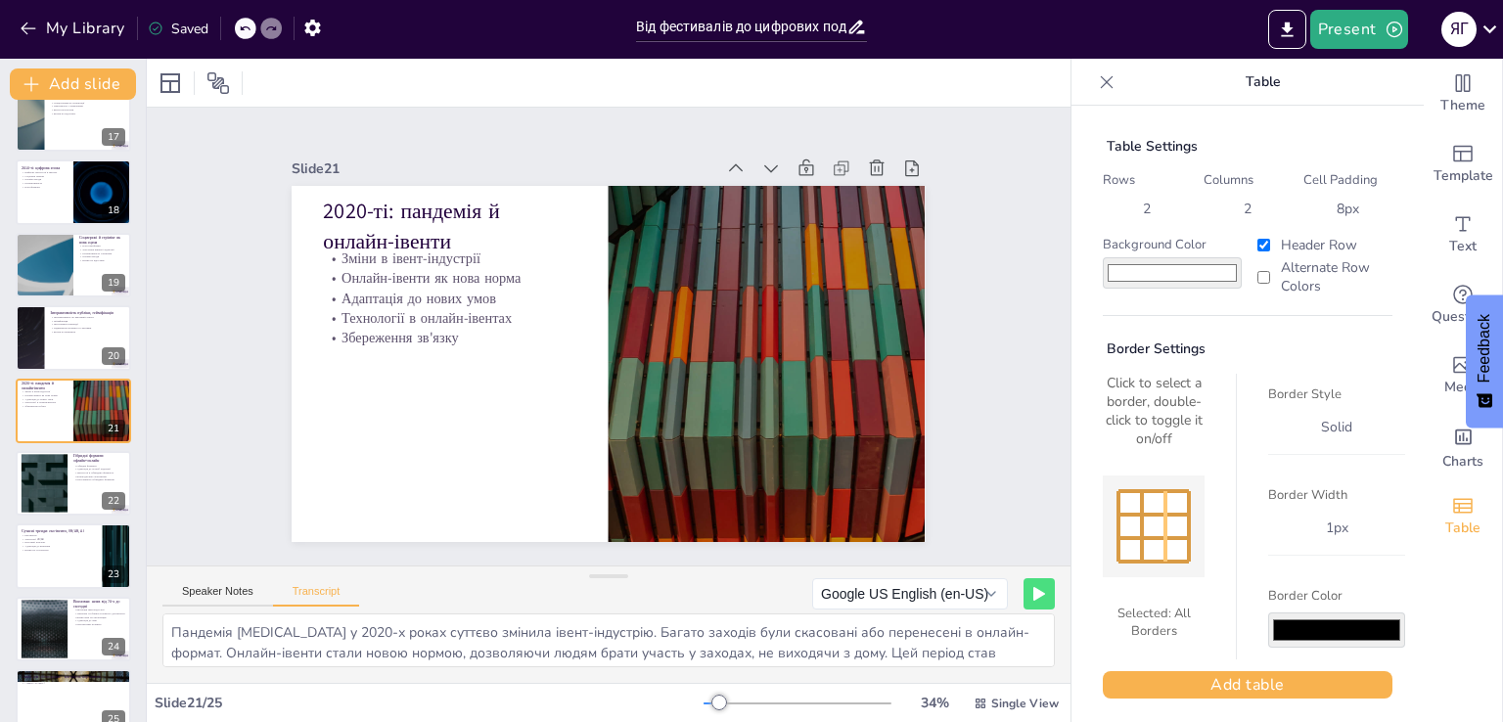
click at [1164, 526] on div at bounding box center [1166, 526] width 4 height 70
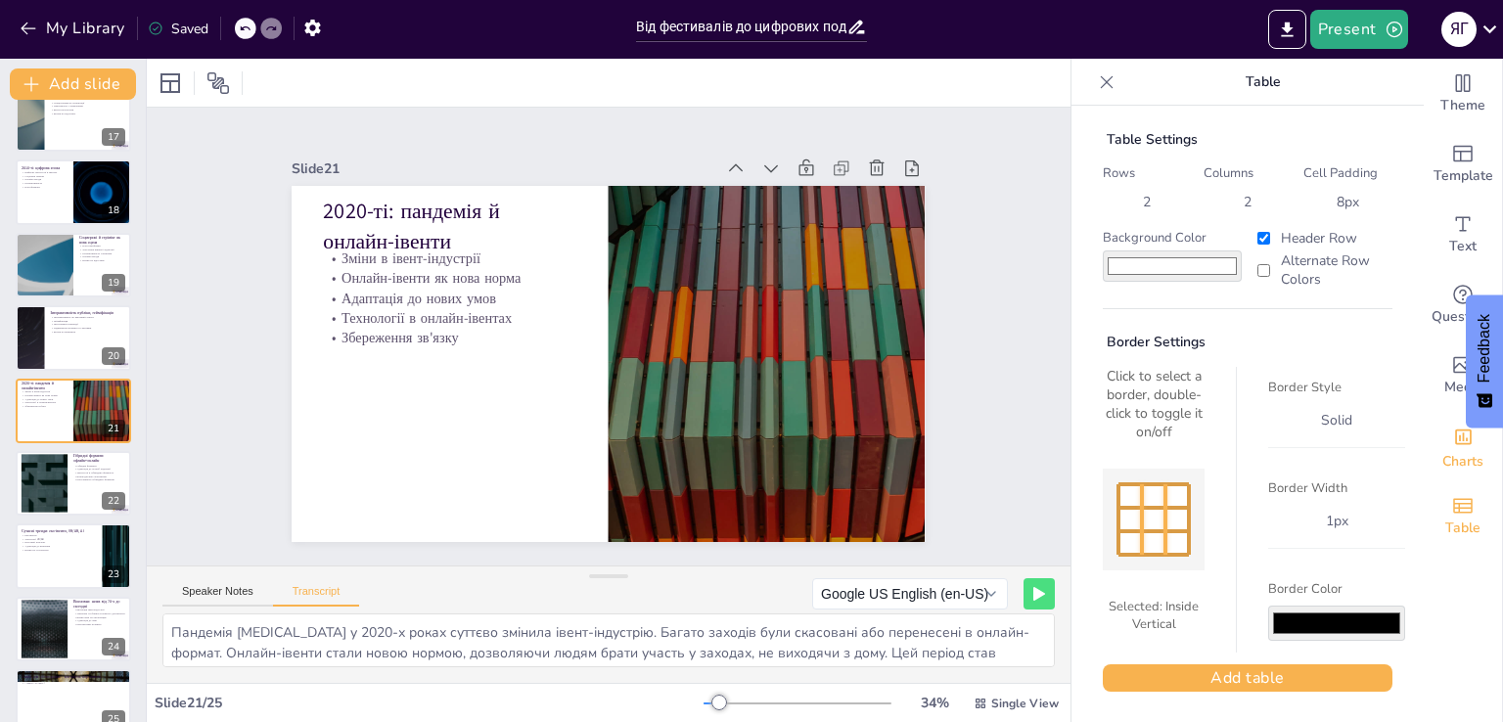
click at [1453, 444] on icon "Add charts and graphs" at bounding box center [1463, 437] width 21 height 21
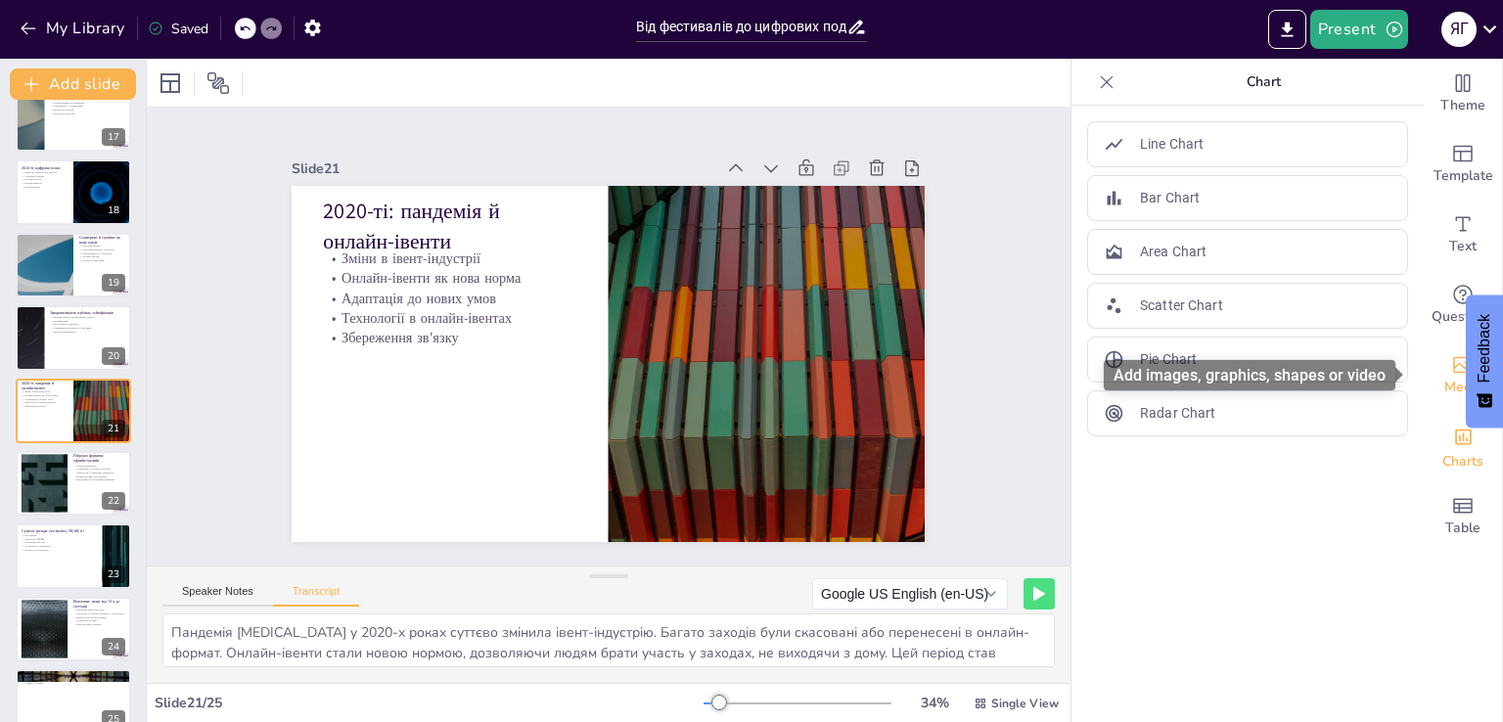
click at [1451, 370] on icon "Add images, graphics, shapes or video" at bounding box center [1462, 364] width 23 height 23
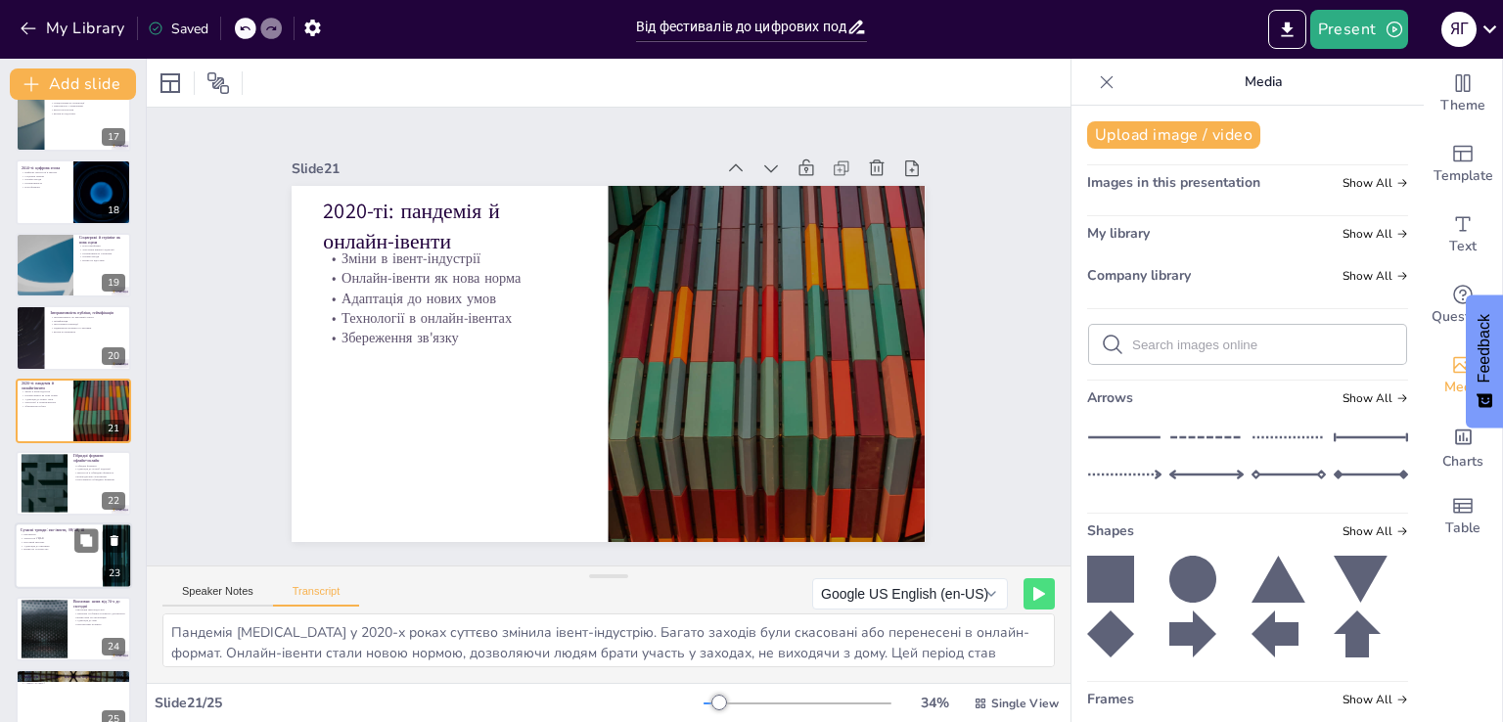
scroll to position [1220, 0]
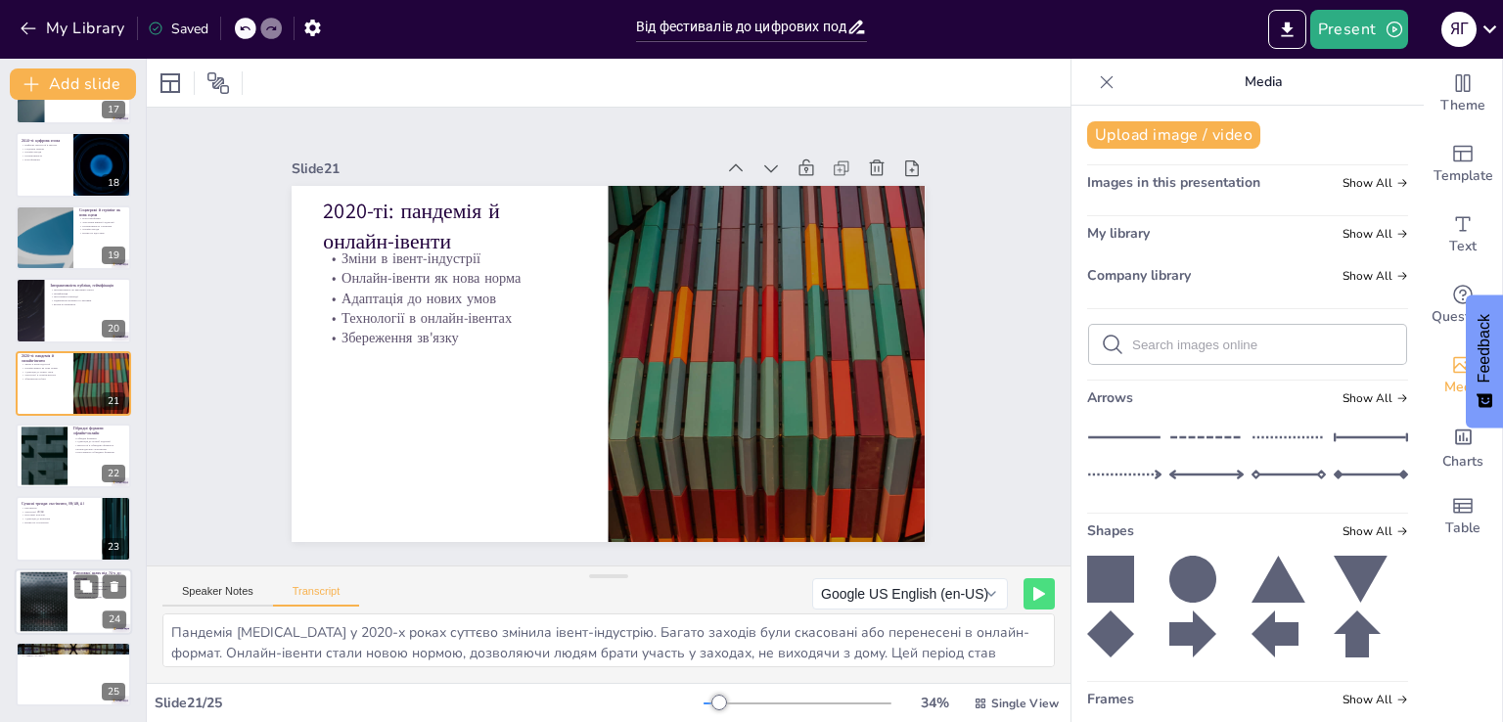
click at [43, 596] on div at bounding box center [44, 601] width 106 height 60
type textarea "У висновках можна зазначити, що івент-індустрія пройшла значний шлях з 1970-х р…"
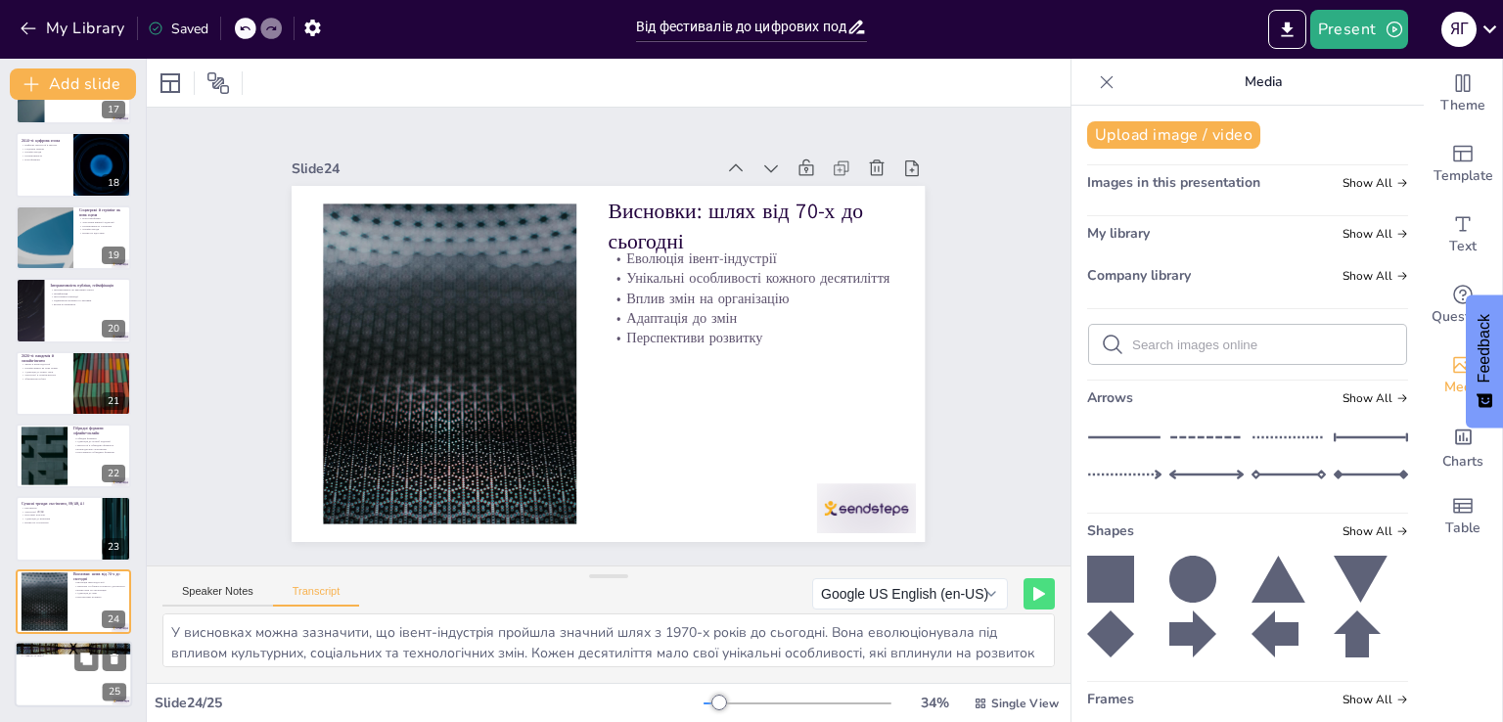
click at [65, 671] on div at bounding box center [73, 674] width 117 height 67
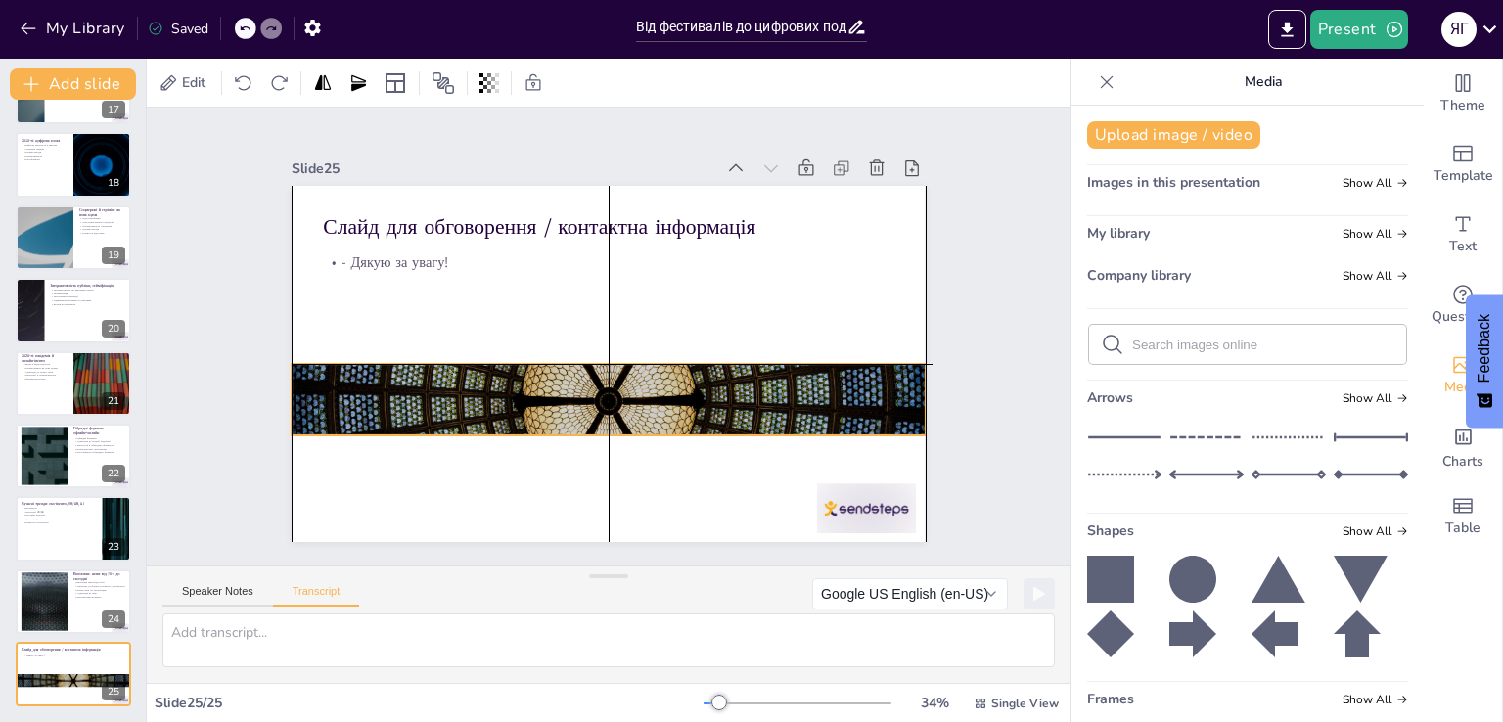
drag, startPoint x: 899, startPoint y: 233, endPoint x: 906, endPoint y: 408, distance: 175.3
click at [906, 408] on div at bounding box center [577, 282] width 726 height 625
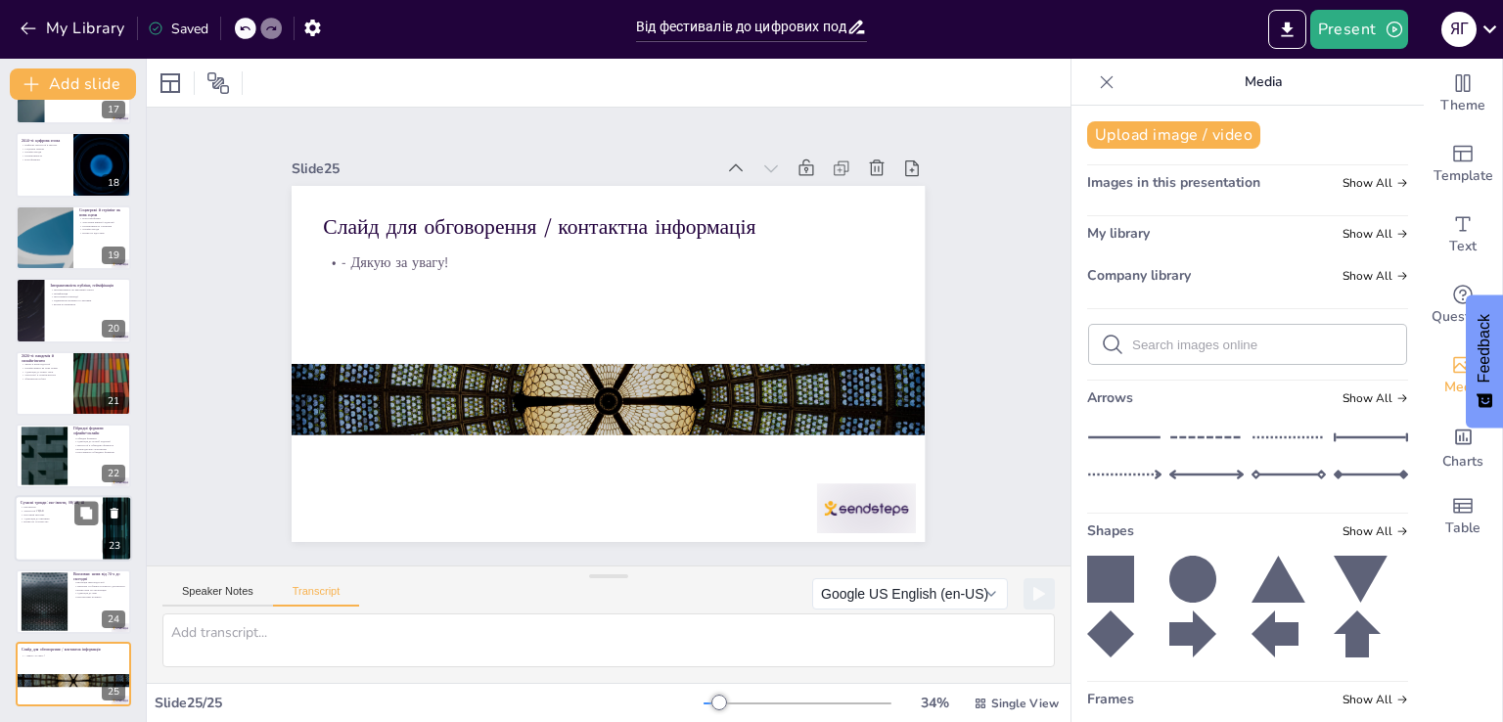
click at [35, 512] on p "Технології VR/AR" at bounding box center [59, 512] width 76 height 4
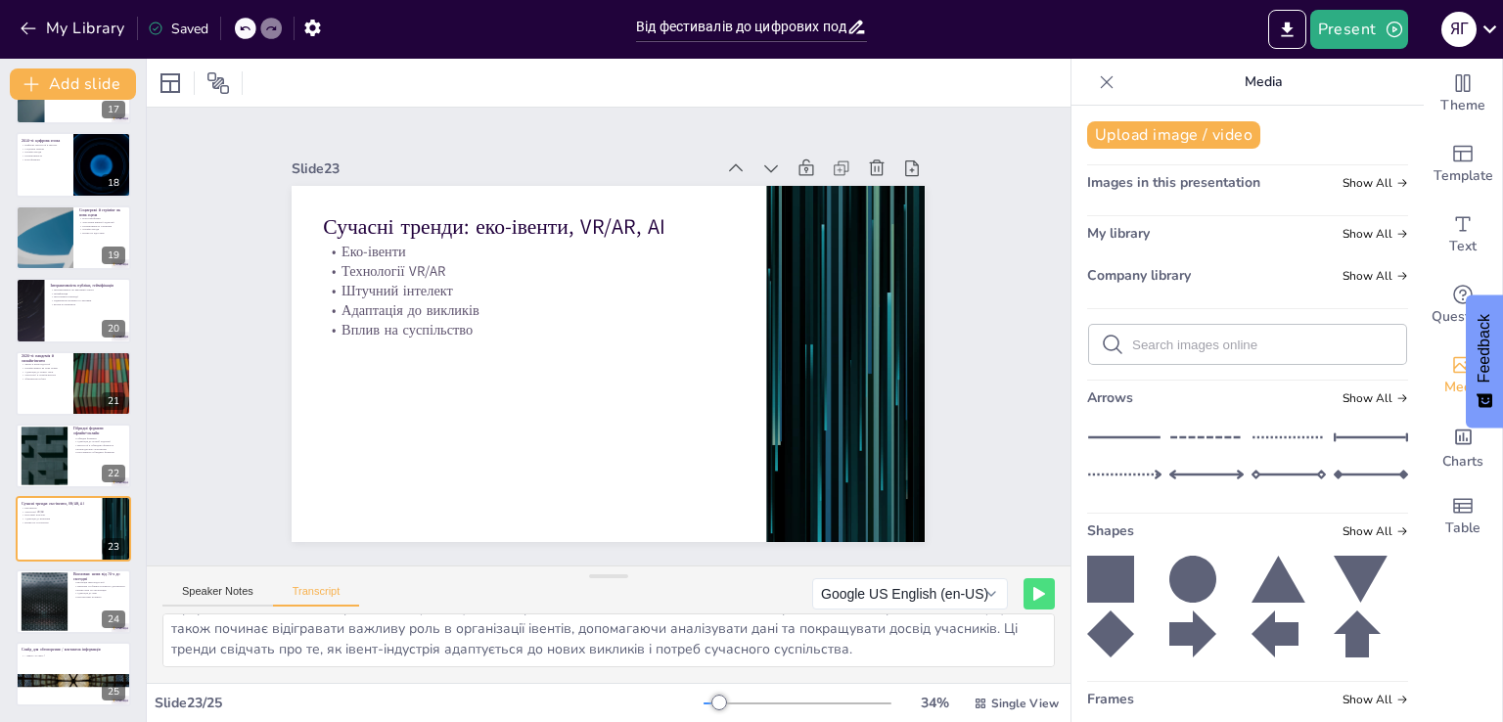
scroll to position [0, 0]
click at [27, 171] on div at bounding box center [73, 165] width 117 height 67
type textarea "У 2010-х роках цифрові технології стали домінуючими в івент-індустрії. Соціальн…"
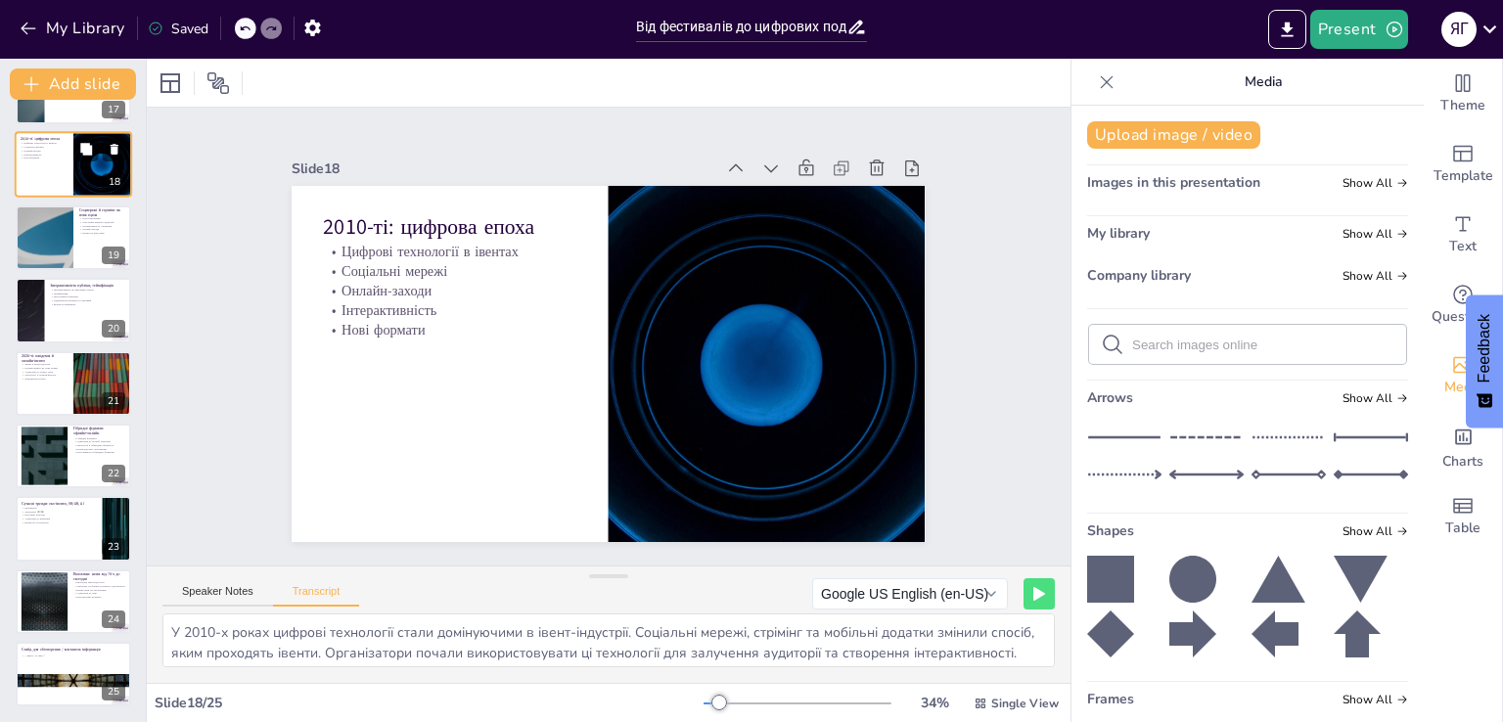
scroll to position [975, 0]
